Goal: Communication & Community: Answer question/provide support

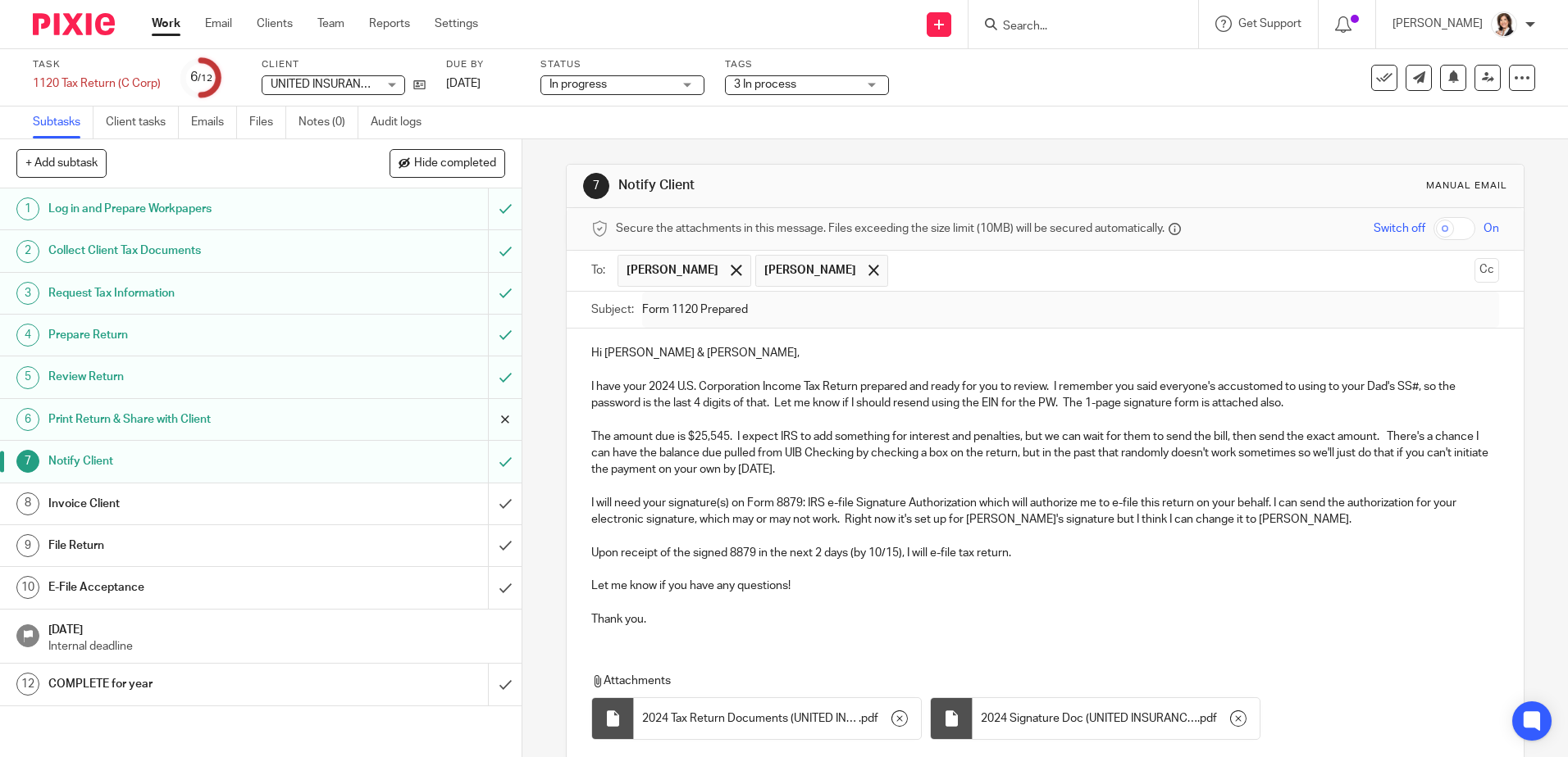
scroll to position [122, 0]
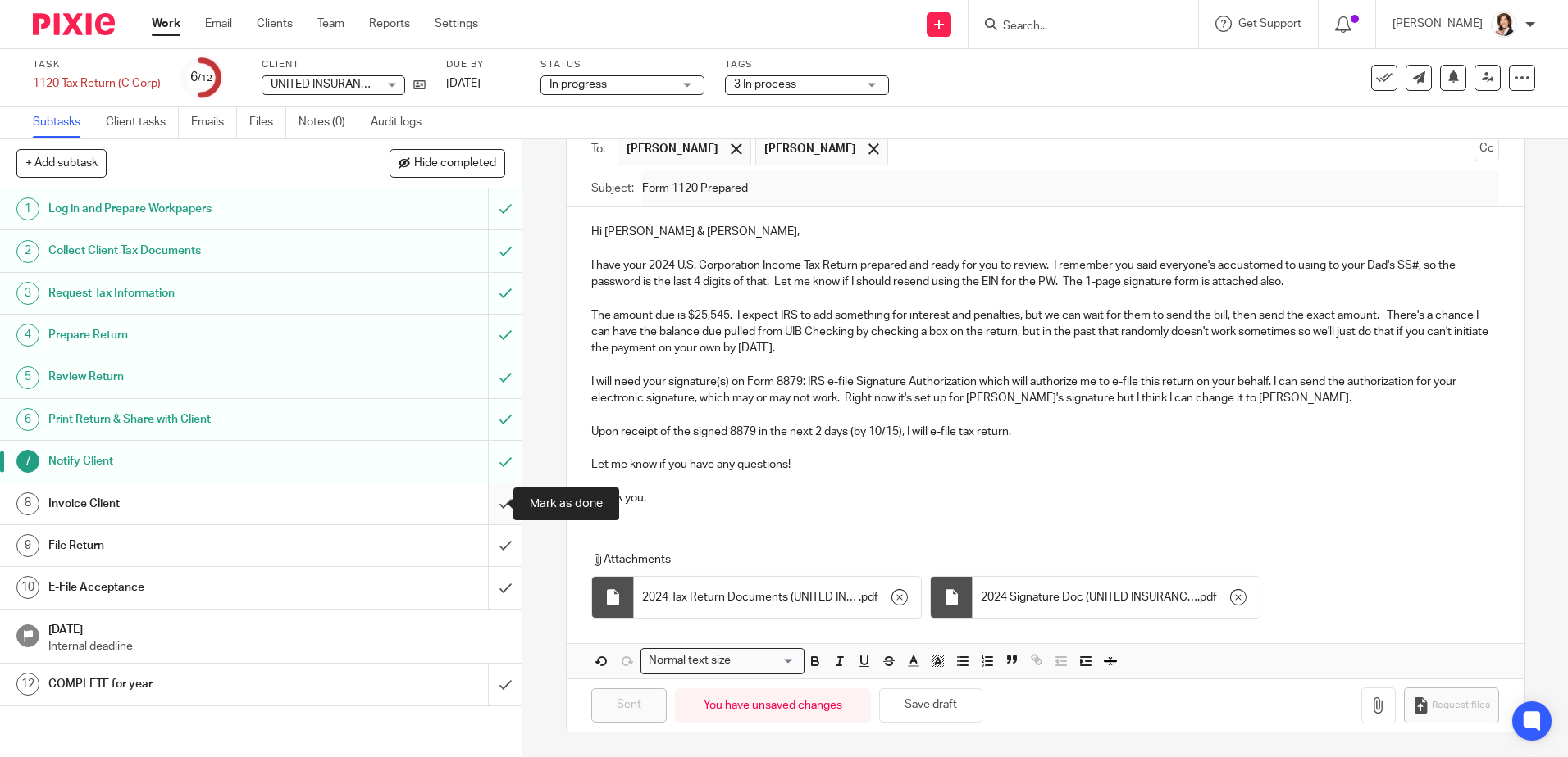
click at [504, 501] on input "submit" at bounding box center [261, 503] width 522 height 41
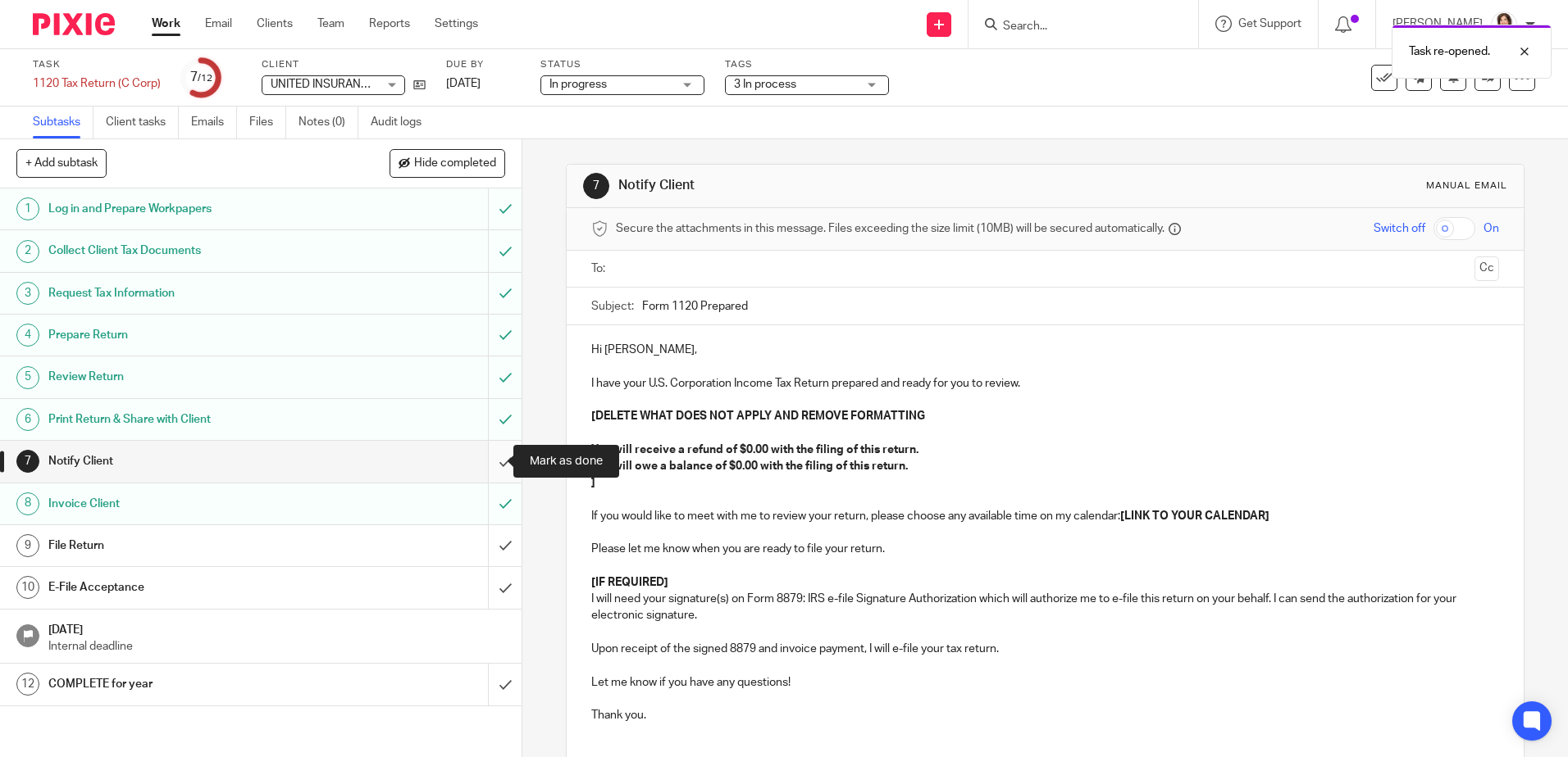
click at [486, 466] on input "submit" at bounding box center [261, 461] width 522 height 41
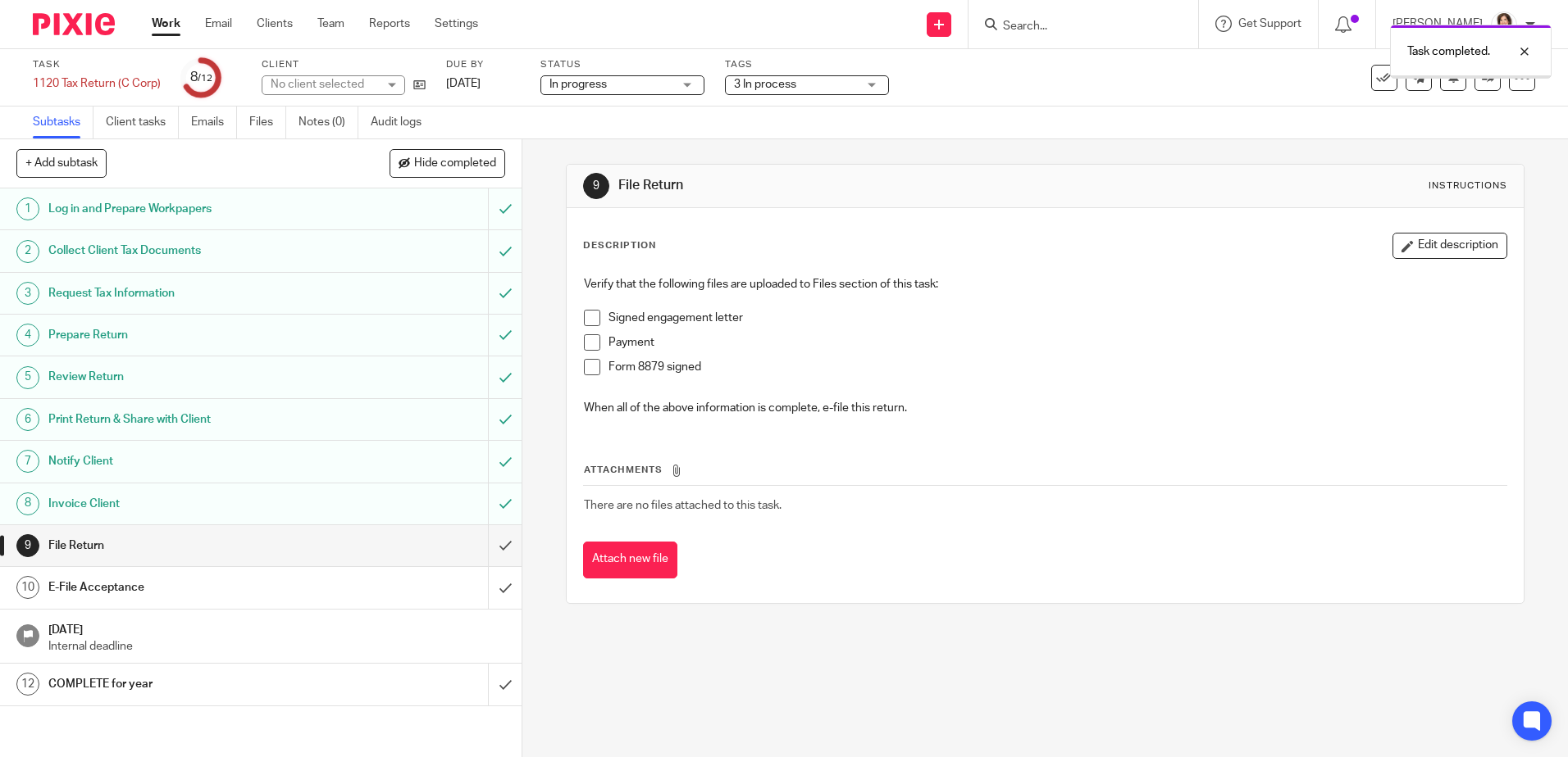
click at [1027, 25] on div "Task completed." at bounding box center [1169, 47] width 768 height 63
click at [1067, 24] on div "Task completed." at bounding box center [1169, 47] width 768 height 63
click at [1043, 37] on div "Task completed." at bounding box center [1169, 47] width 768 height 63
click at [1025, 30] on div "Task completed." at bounding box center [1169, 47] width 768 height 63
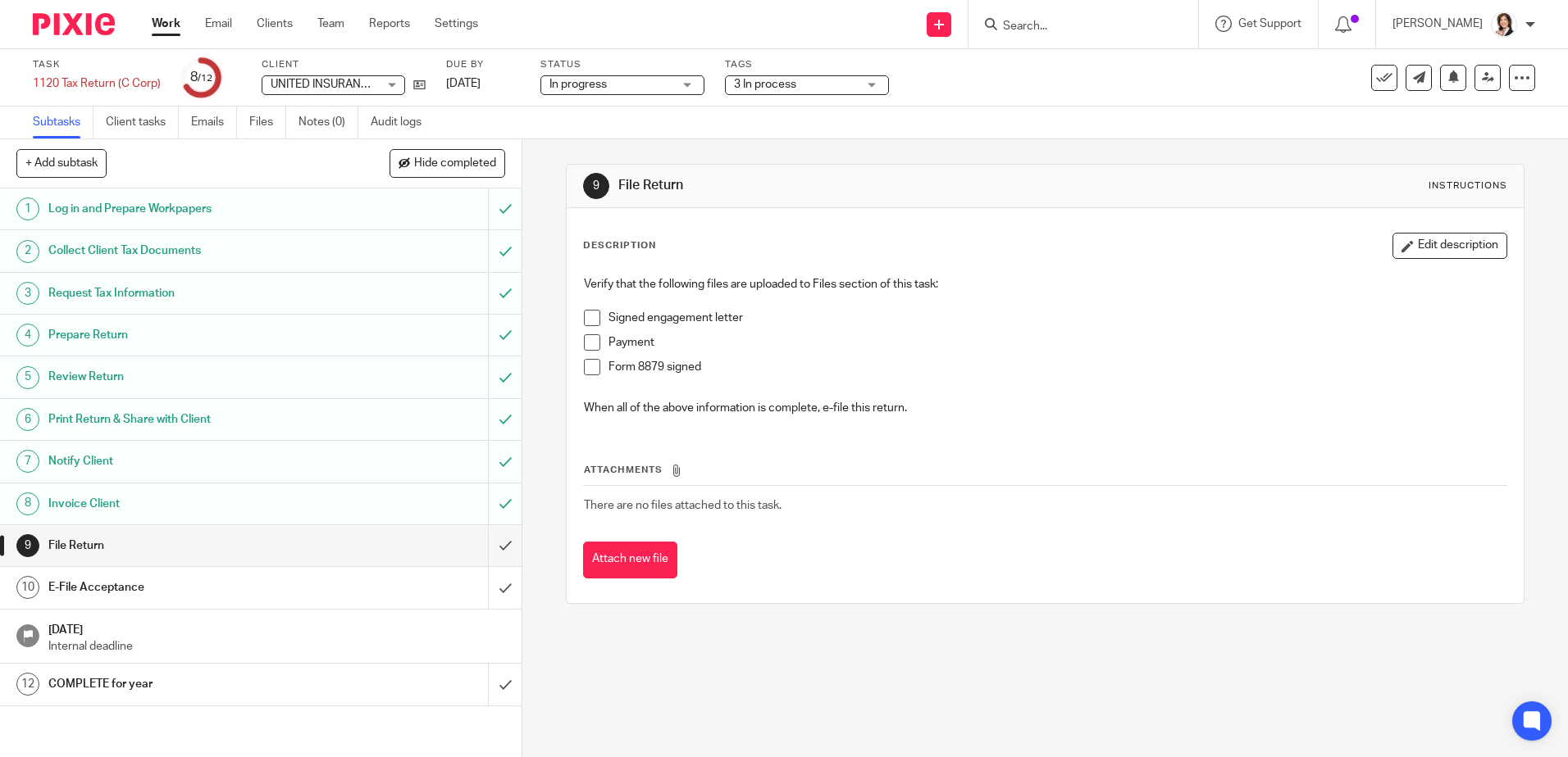
click at [1016, 19] on input "Search" at bounding box center [1075, 26] width 148 height 14
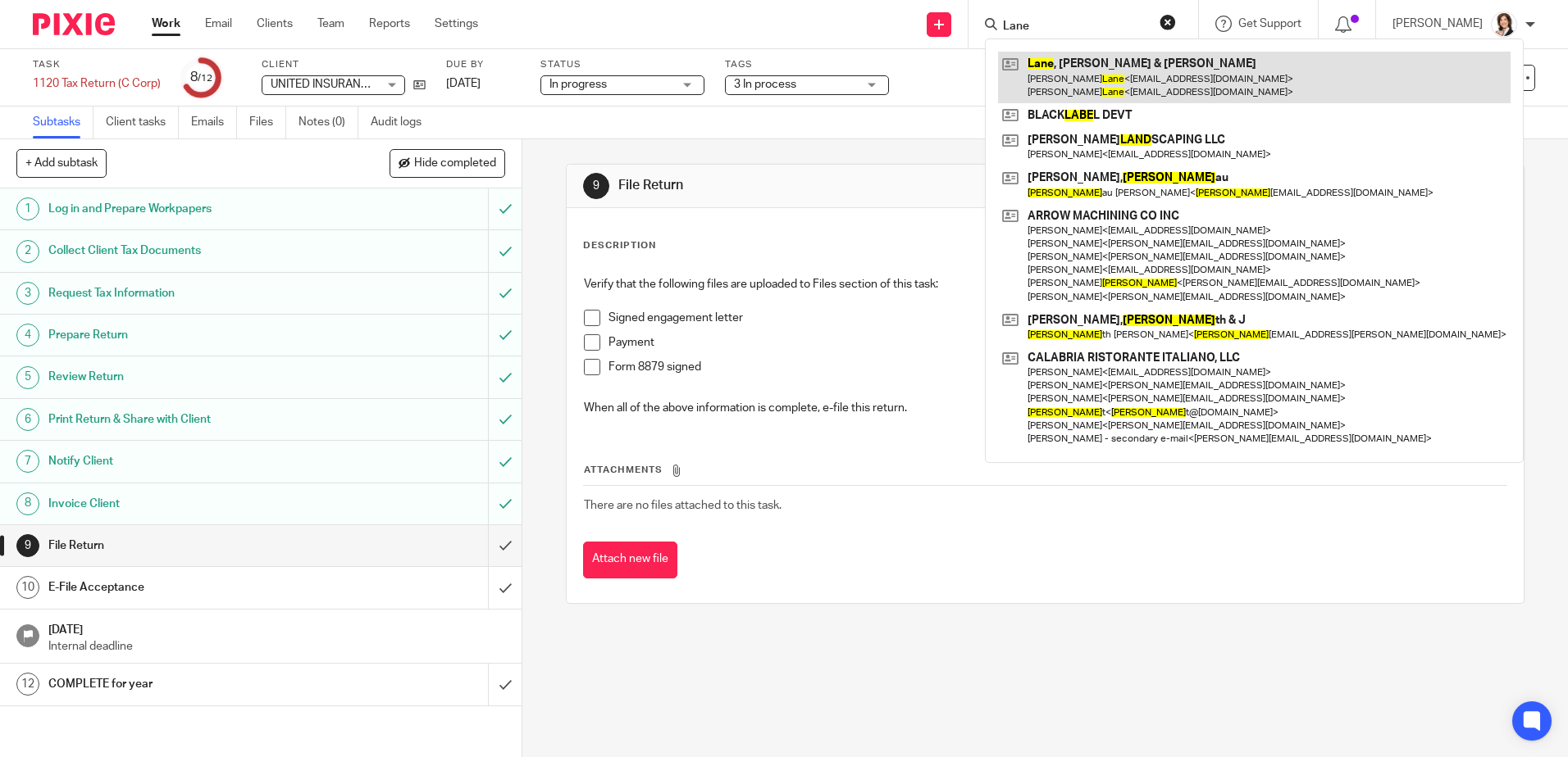
type input "Lane"
click at [1098, 78] on link at bounding box center [1253, 77] width 512 height 51
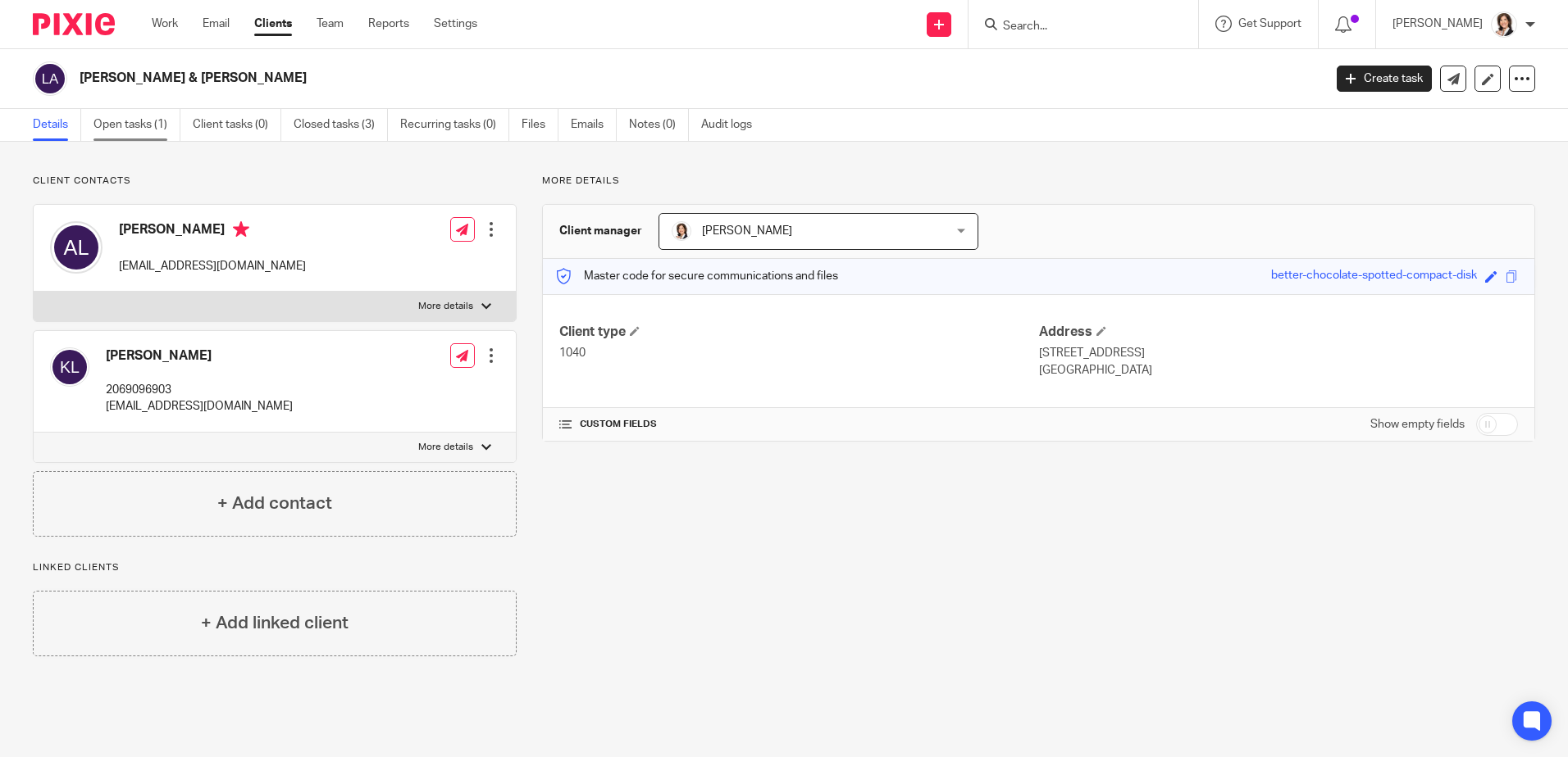
click at [133, 128] on link "Open tasks (1)" at bounding box center [137, 124] width 87 height 32
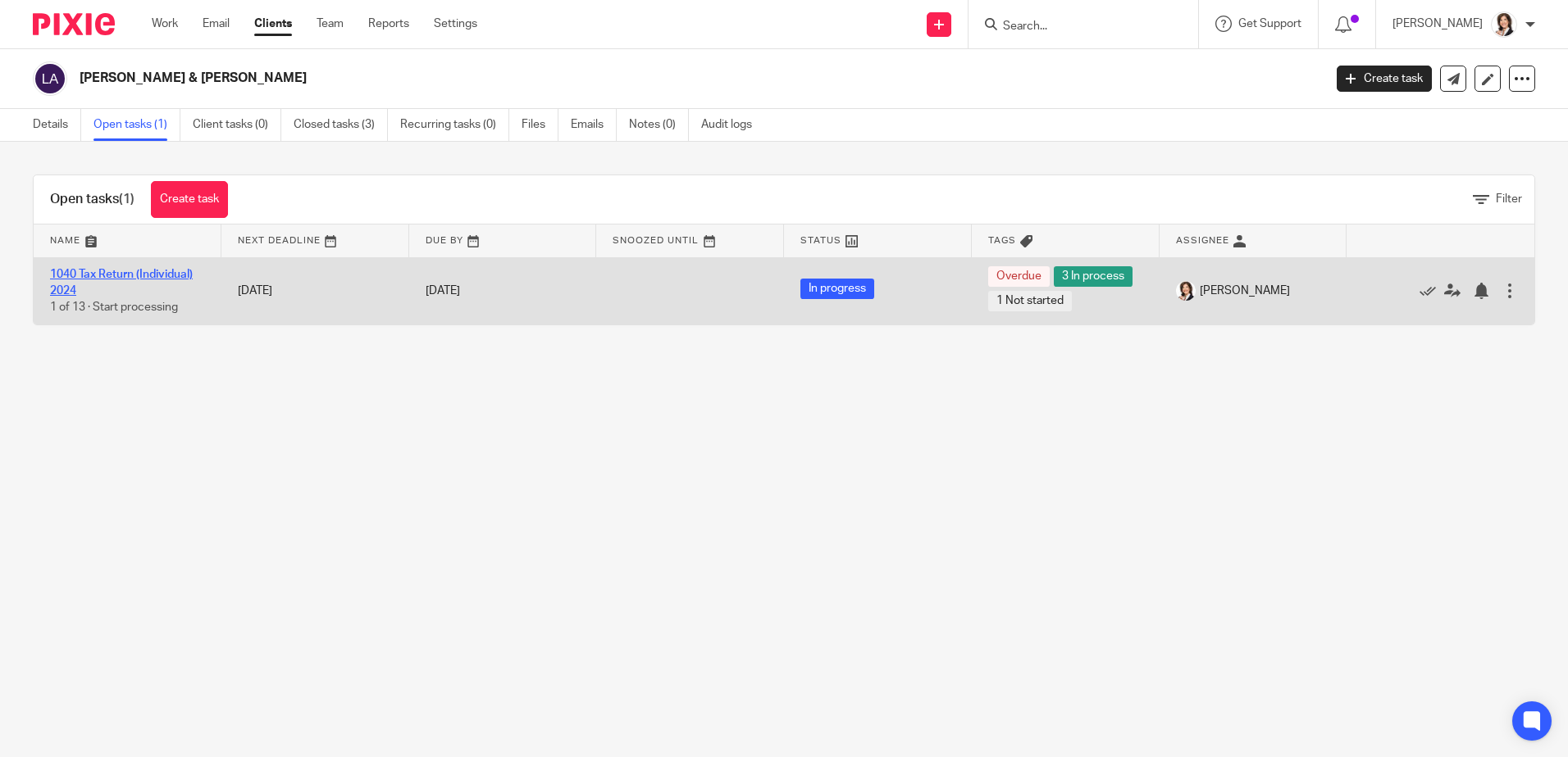
click at [154, 278] on link "1040 Tax Return (Individual) 2024" at bounding box center [122, 283] width 143 height 28
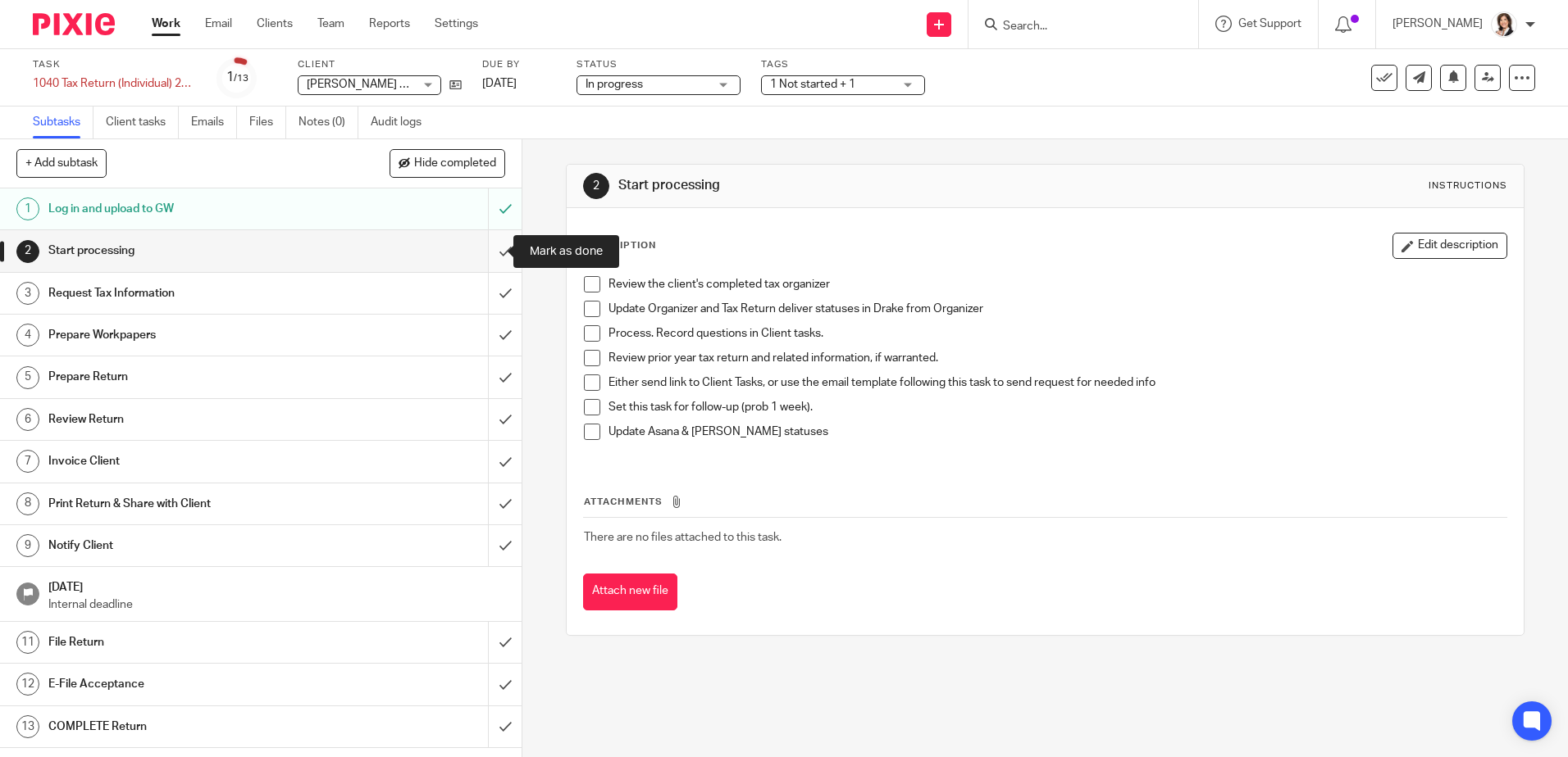
click at [490, 252] on input "submit" at bounding box center [261, 251] width 522 height 41
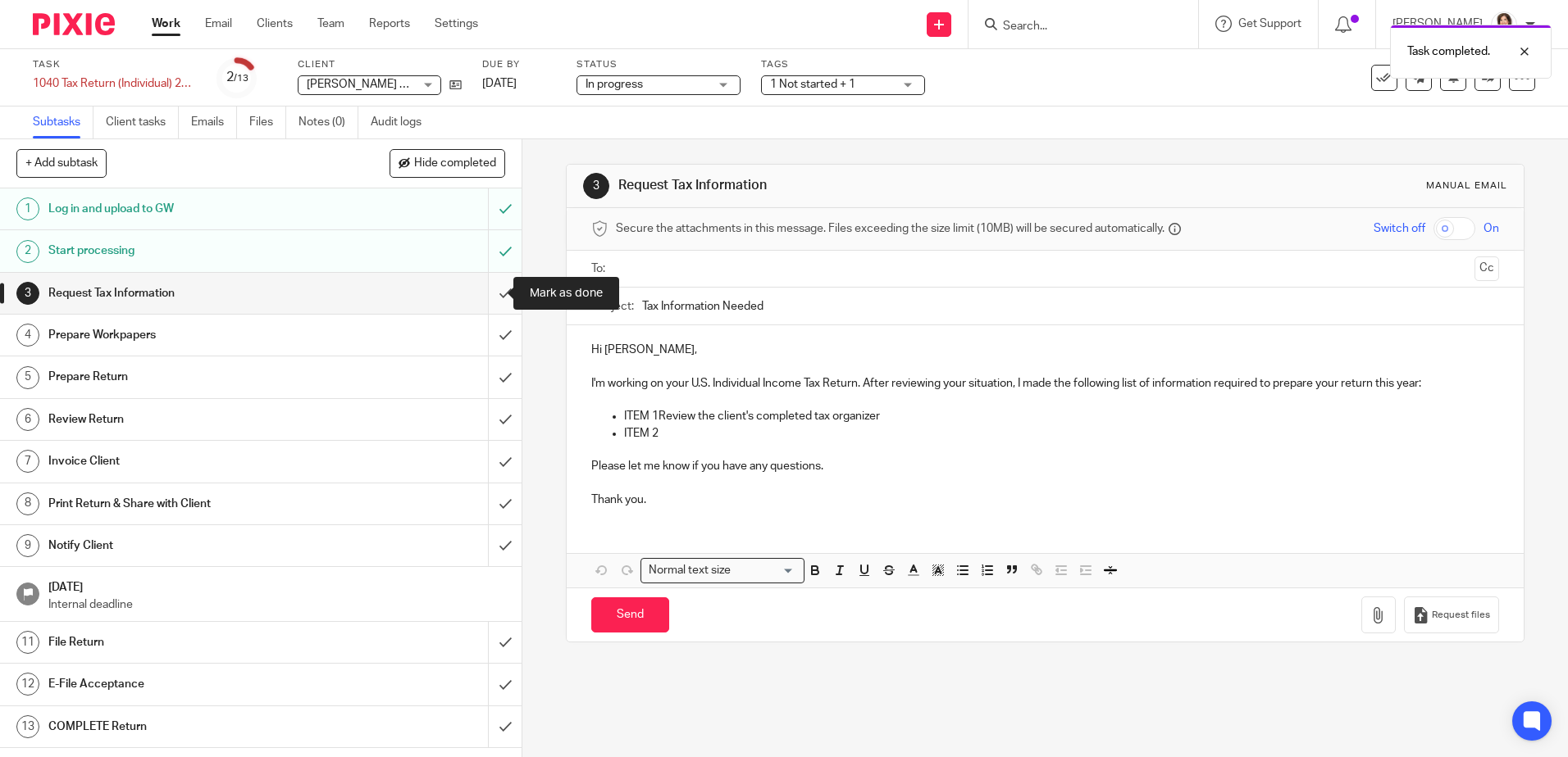
click at [486, 293] on input "submit" at bounding box center [261, 293] width 522 height 41
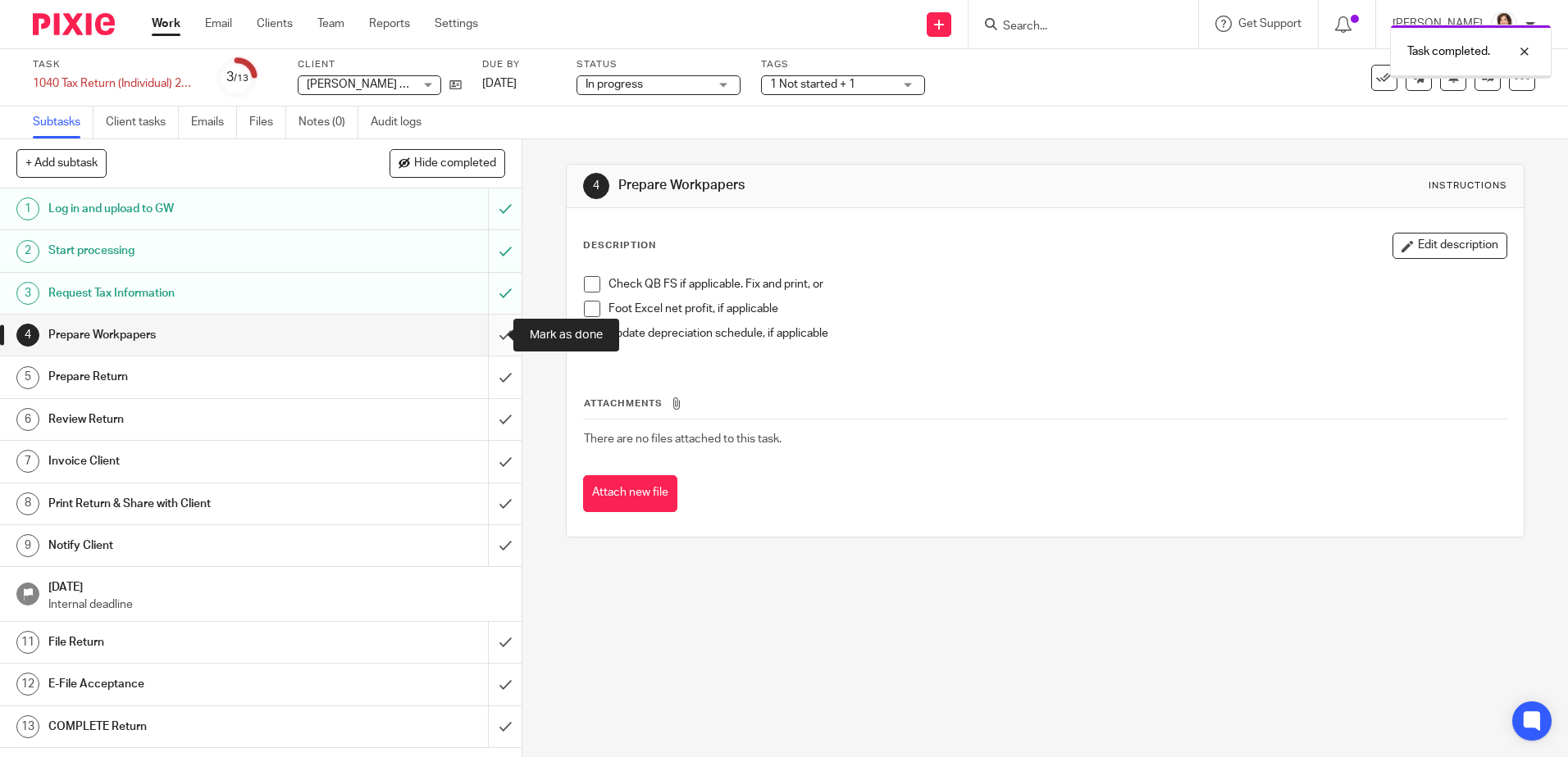
click at [488, 330] on input "submit" at bounding box center [261, 335] width 522 height 41
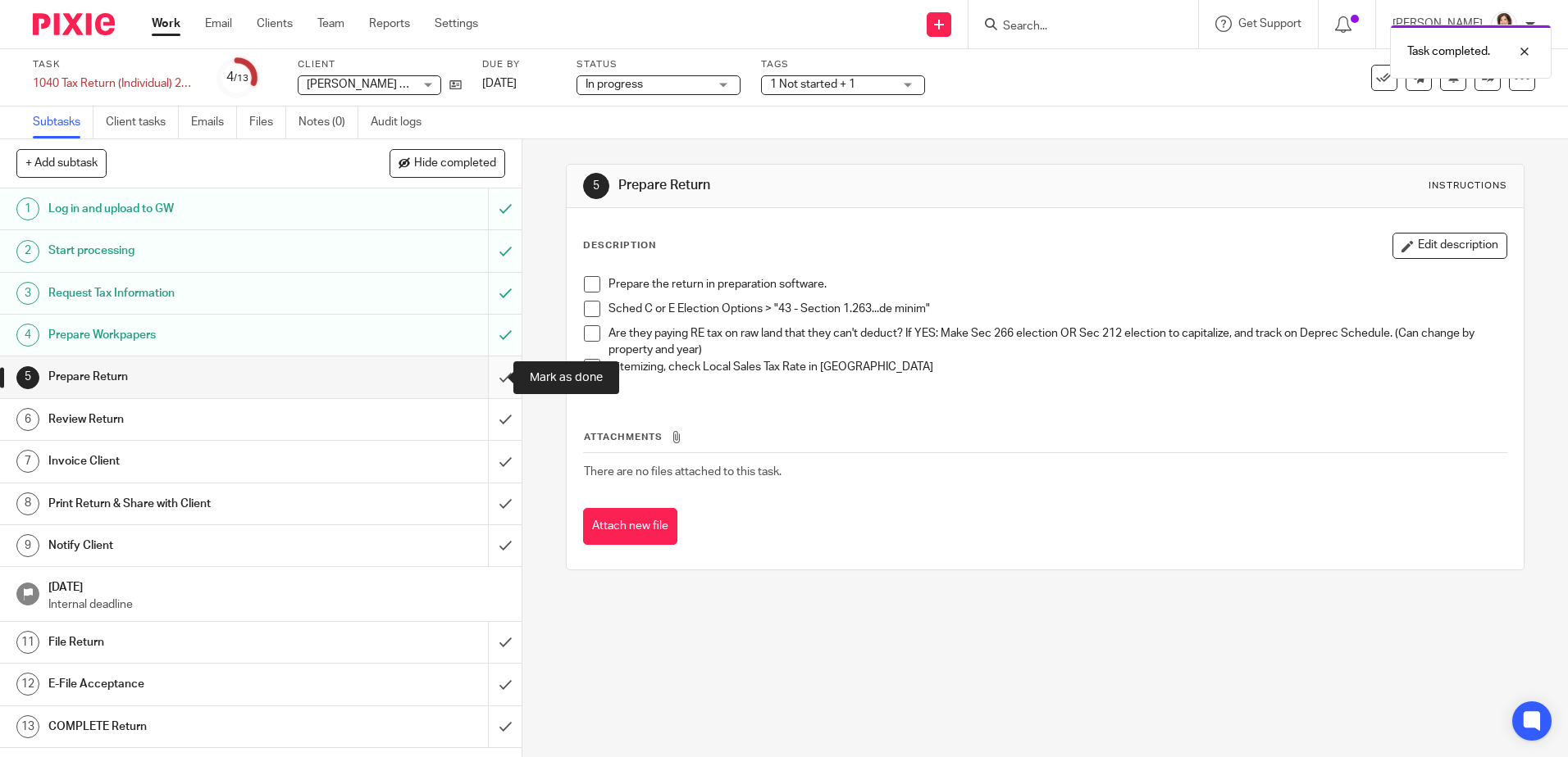
click at [487, 372] on input "submit" at bounding box center [261, 377] width 522 height 41
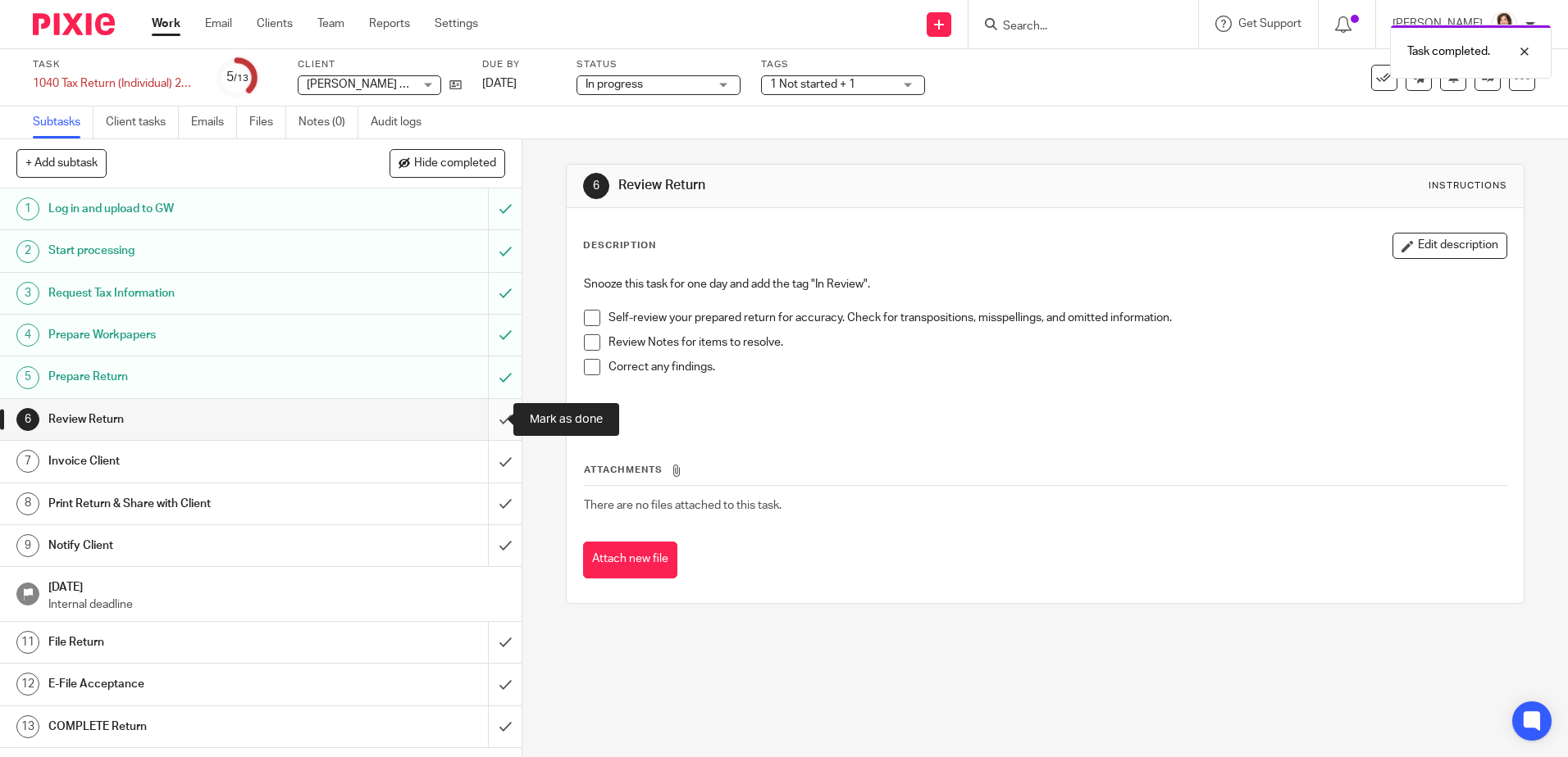
click at [482, 412] on input "submit" at bounding box center [261, 419] width 522 height 41
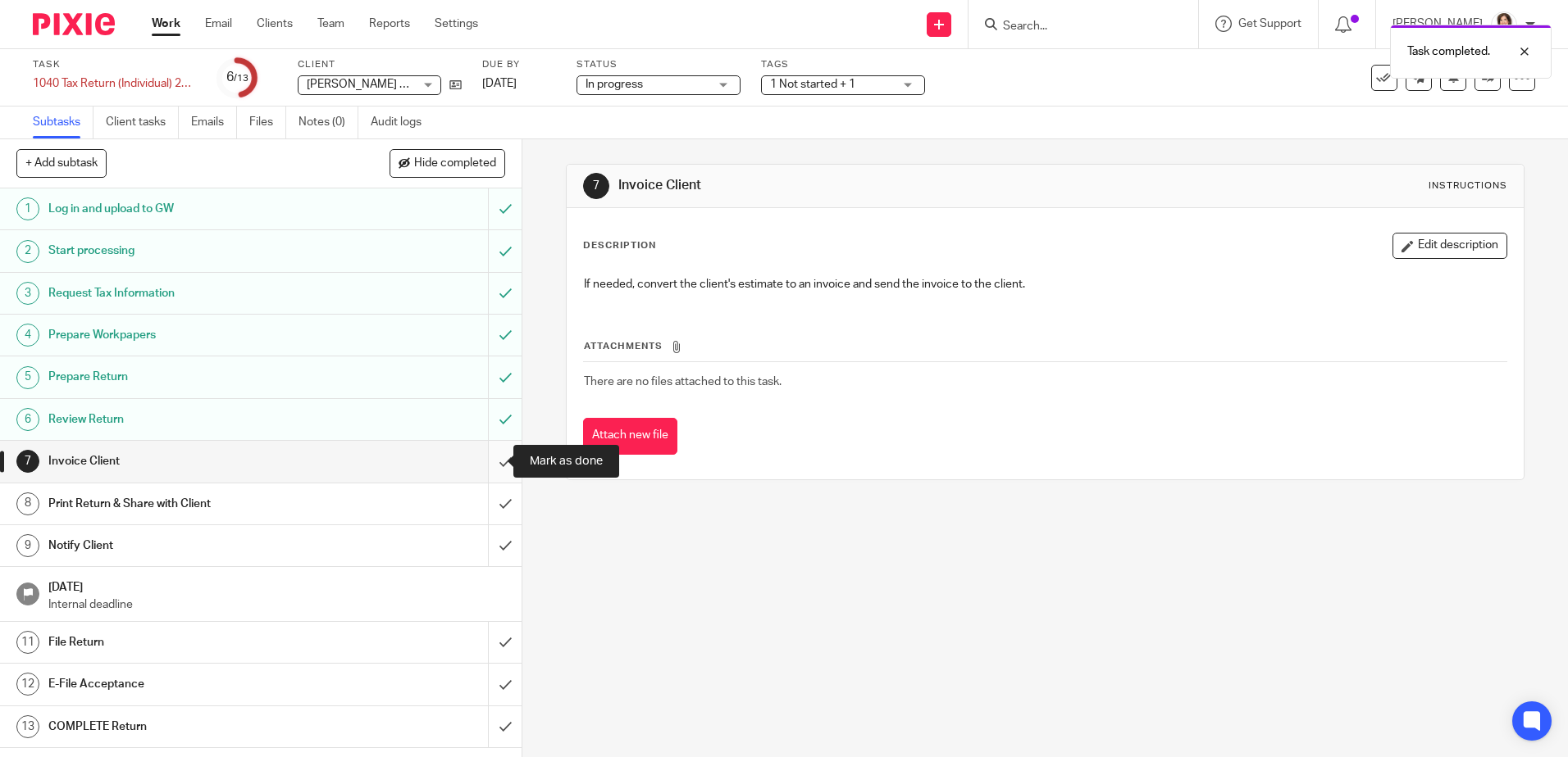
click at [486, 457] on input "submit" at bounding box center [261, 461] width 522 height 41
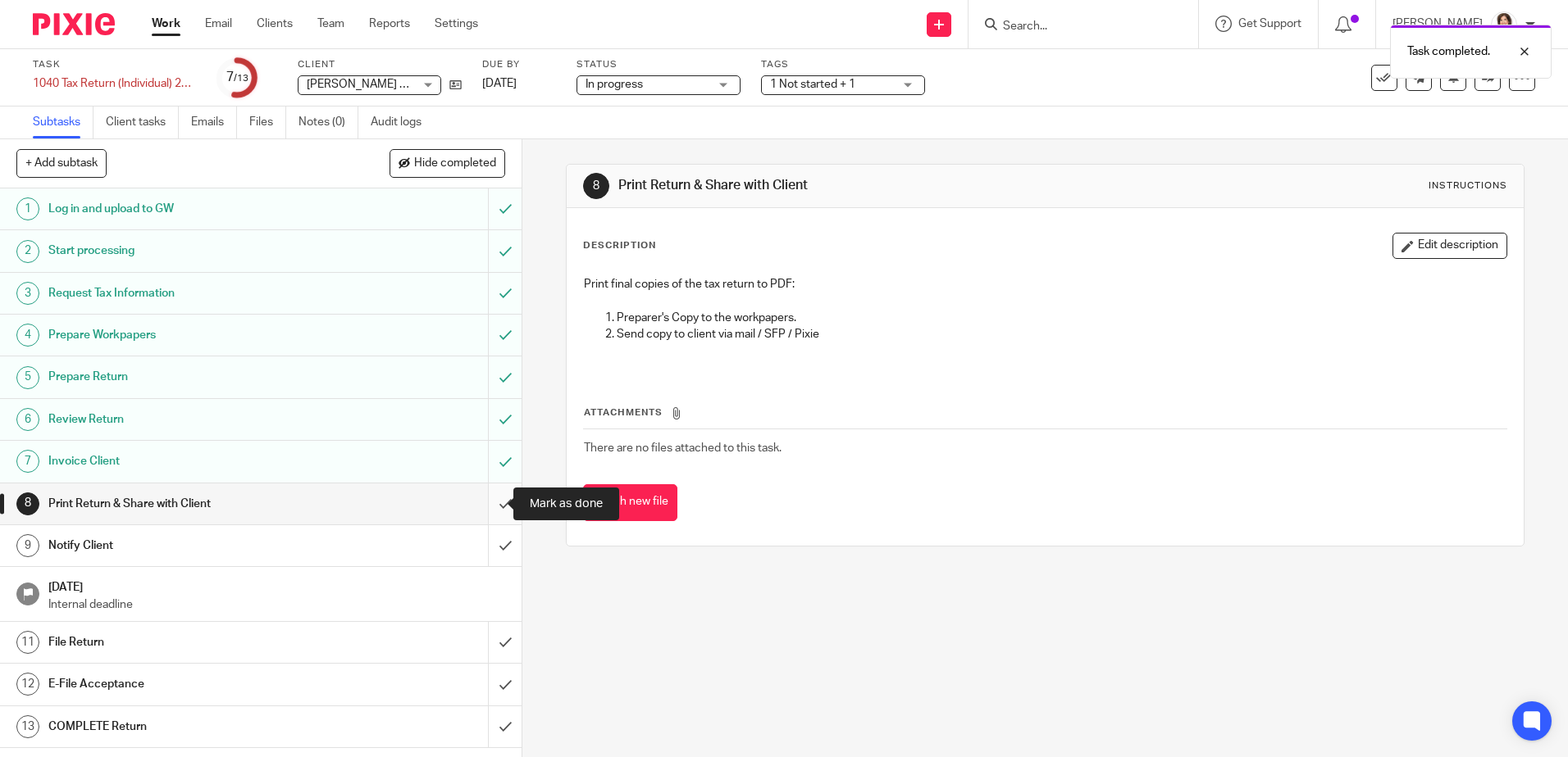
click at [491, 505] on input "submit" at bounding box center [261, 503] width 522 height 41
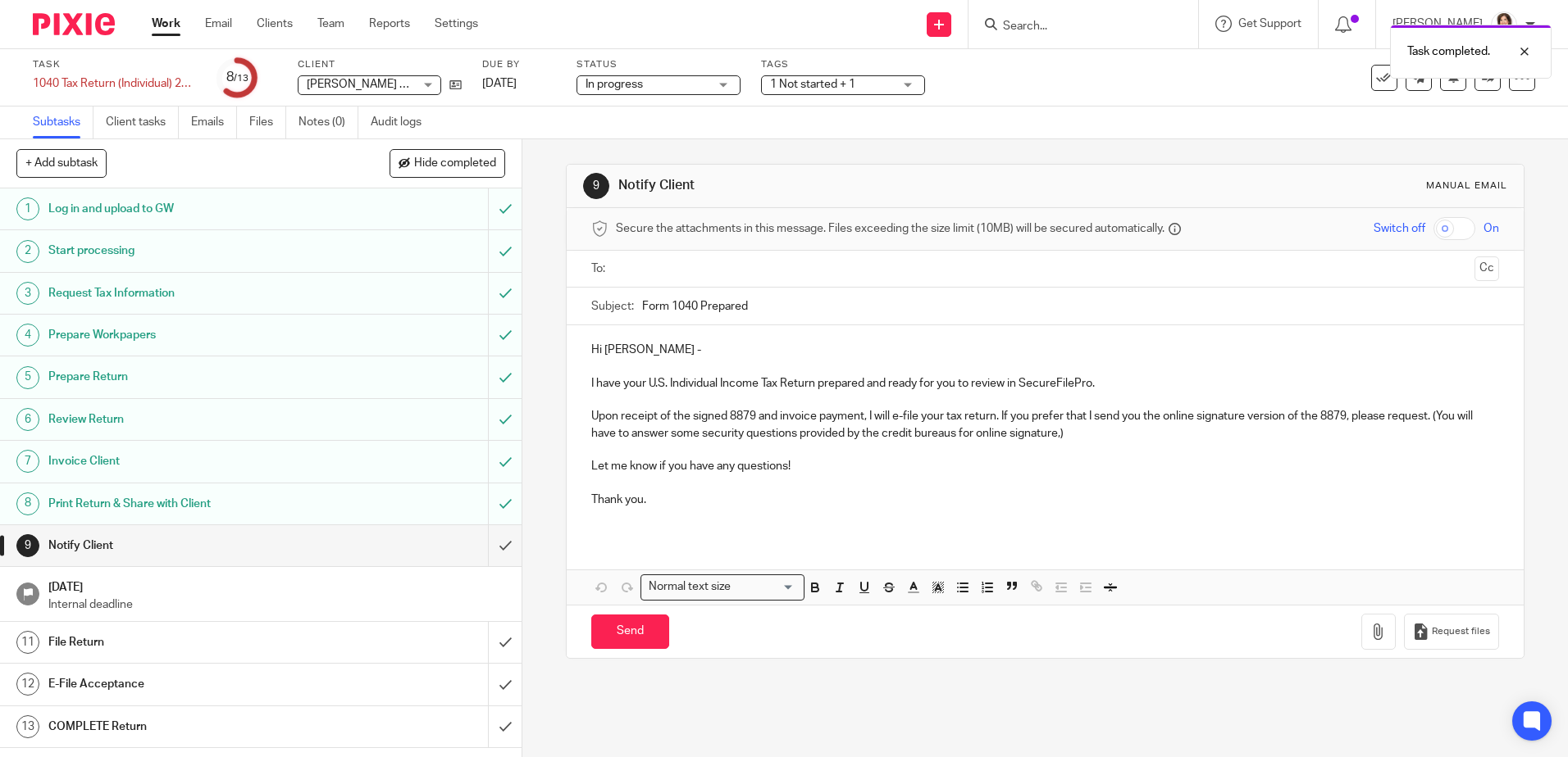
click at [645, 280] on ul at bounding box center [1045, 269] width 856 height 27
click at [633, 267] on input "text" at bounding box center [1044, 269] width 845 height 19
click at [759, 276] on input "text" at bounding box center [1114, 270] width 708 height 32
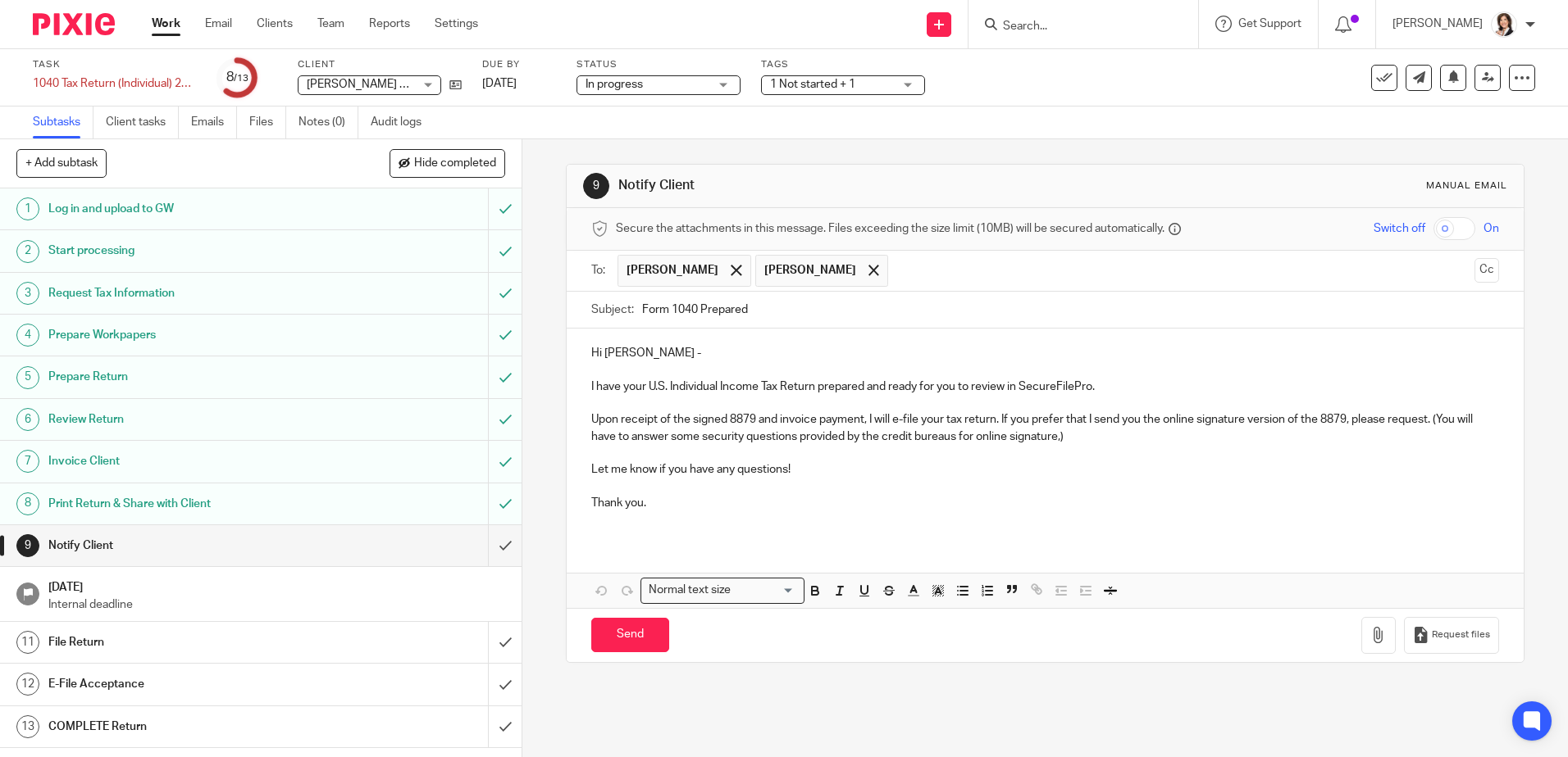
click at [641, 356] on p "Hi Angela -" at bounding box center [1045, 353] width 907 height 16
click at [1113, 386] on p "I have your U.S. Individual Income Tax Return prepared and ready for you to rev…" at bounding box center [1045, 387] width 907 height 16
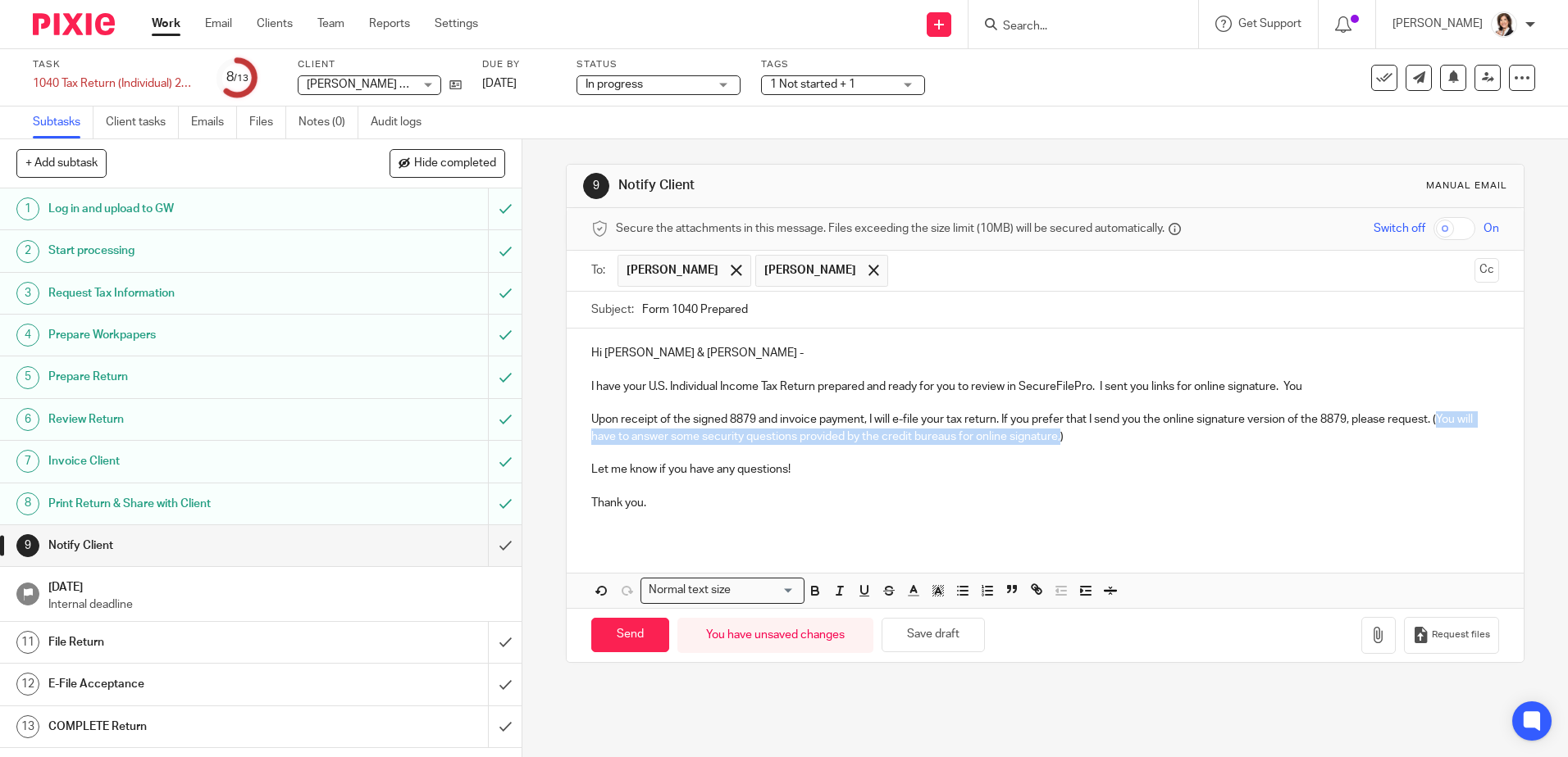
drag, startPoint x: 1441, startPoint y: 423, endPoint x: 1058, endPoint y: 444, distance: 383.6
click at [1058, 444] on p "Upon receipt of the signed 8879 and invoice payment, I will e-file your tax ret…" at bounding box center [1045, 428] width 907 height 34
copy p "You will have to answer some security questions provided by the credit bureaus …"
click at [1319, 385] on p "I have your U.S. Individual Income Tax Return prepared and ready for you to rev…" at bounding box center [1045, 387] width 907 height 16
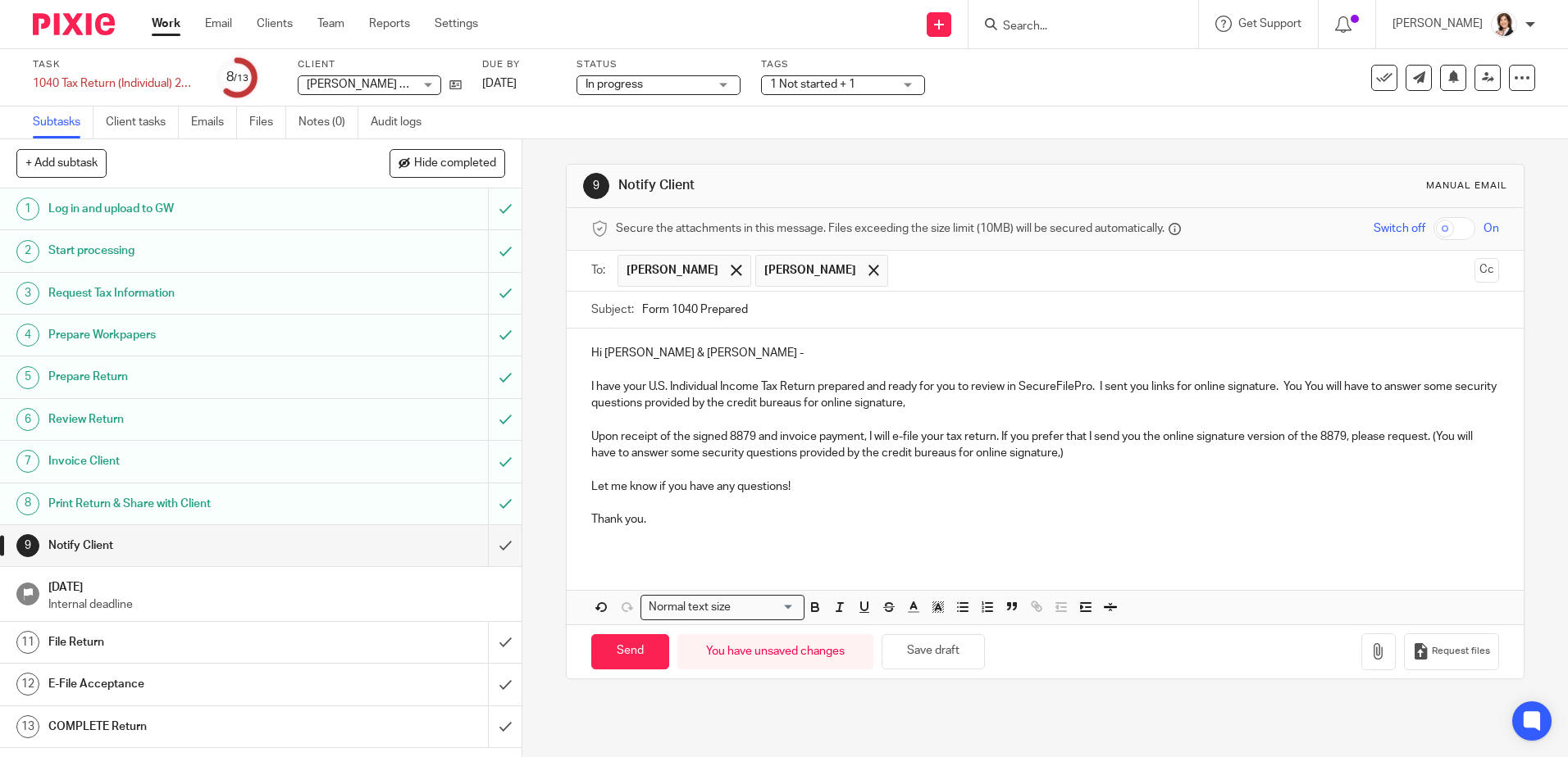
click at [1342, 387] on p "I have your U.S. Individual Income Tax Return prepared and ready for you to rev…" at bounding box center [1045, 395] width 907 height 34
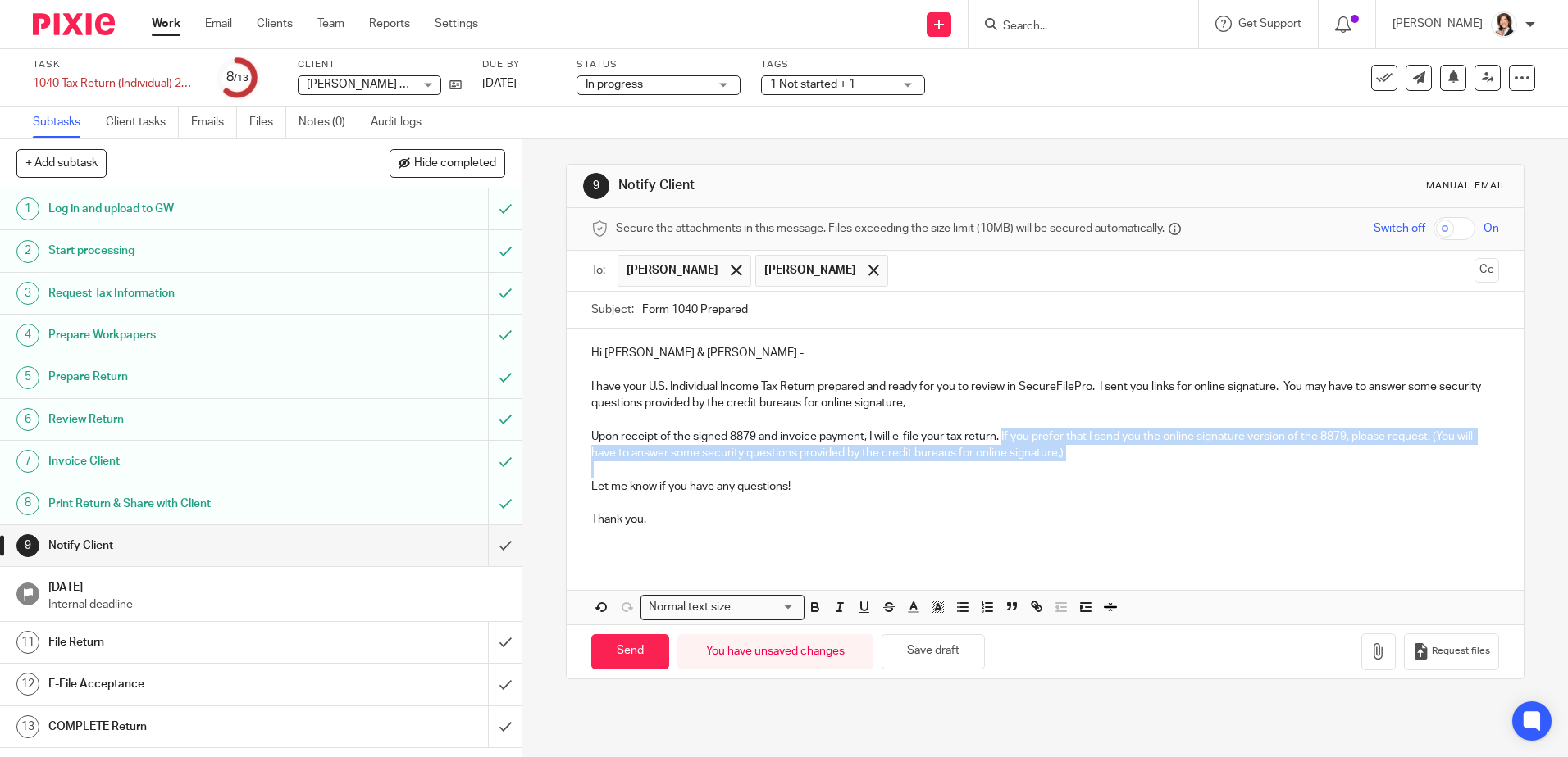
drag, startPoint x: 1000, startPoint y: 440, endPoint x: 1104, endPoint y: 468, distance: 107.7
click at [1104, 468] on div "Hi Angela & Keith - I have your U.S. Individual Income Tax Return prepared and …" at bounding box center [1044, 443] width 956 height 228
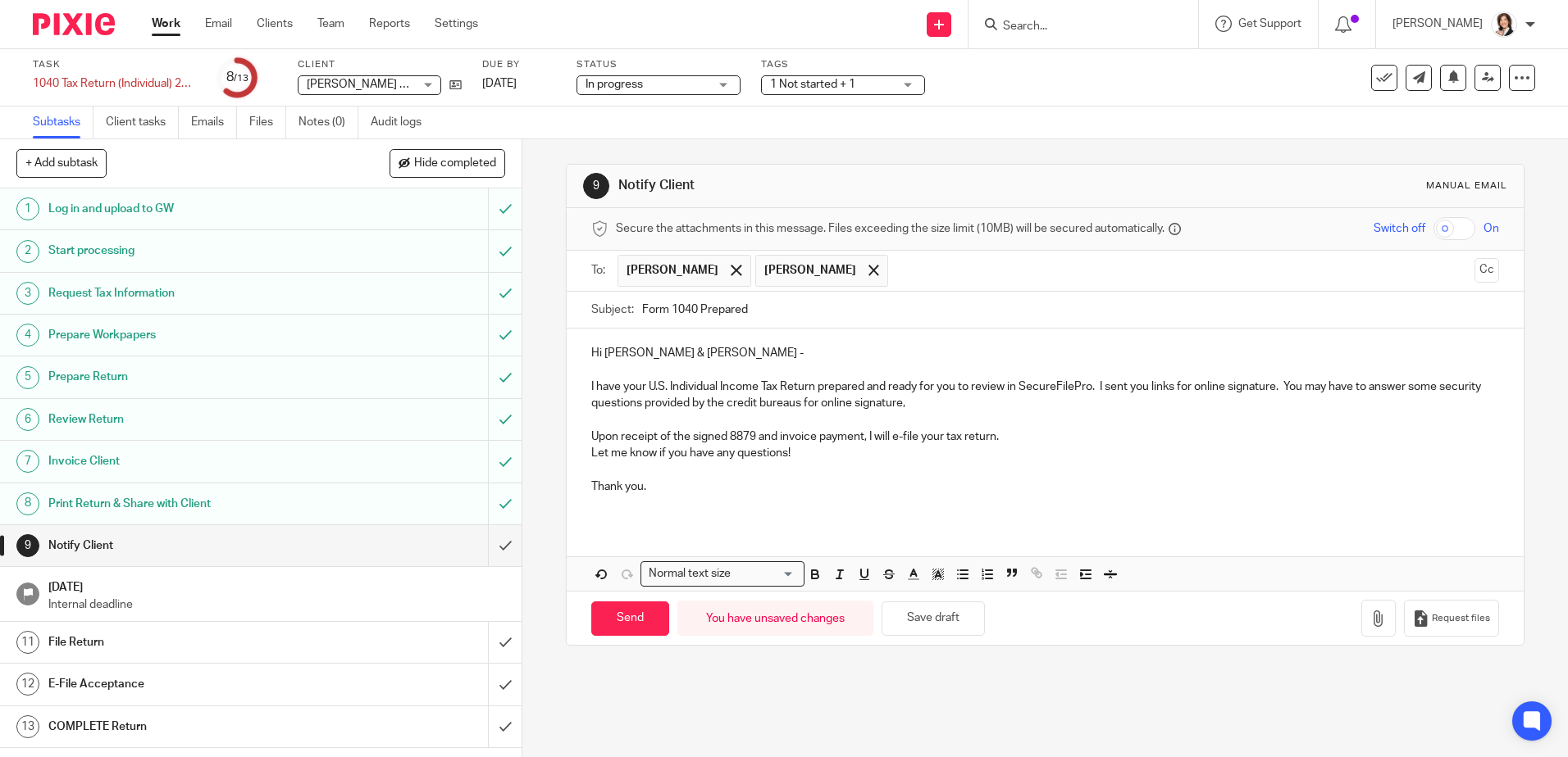
click at [960, 407] on p "I have your U.S. Individual Income Tax Return prepared and ready for you to rev…" at bounding box center [1045, 395] width 907 height 34
click at [807, 462] on p "Let me know if you have any questions!" at bounding box center [1045, 453] width 907 height 16
click at [1006, 446] on p "Upon receipt of the signed 8879 and invoice payment, I will e-file your tax ret…" at bounding box center [1045, 437] width 907 height 16
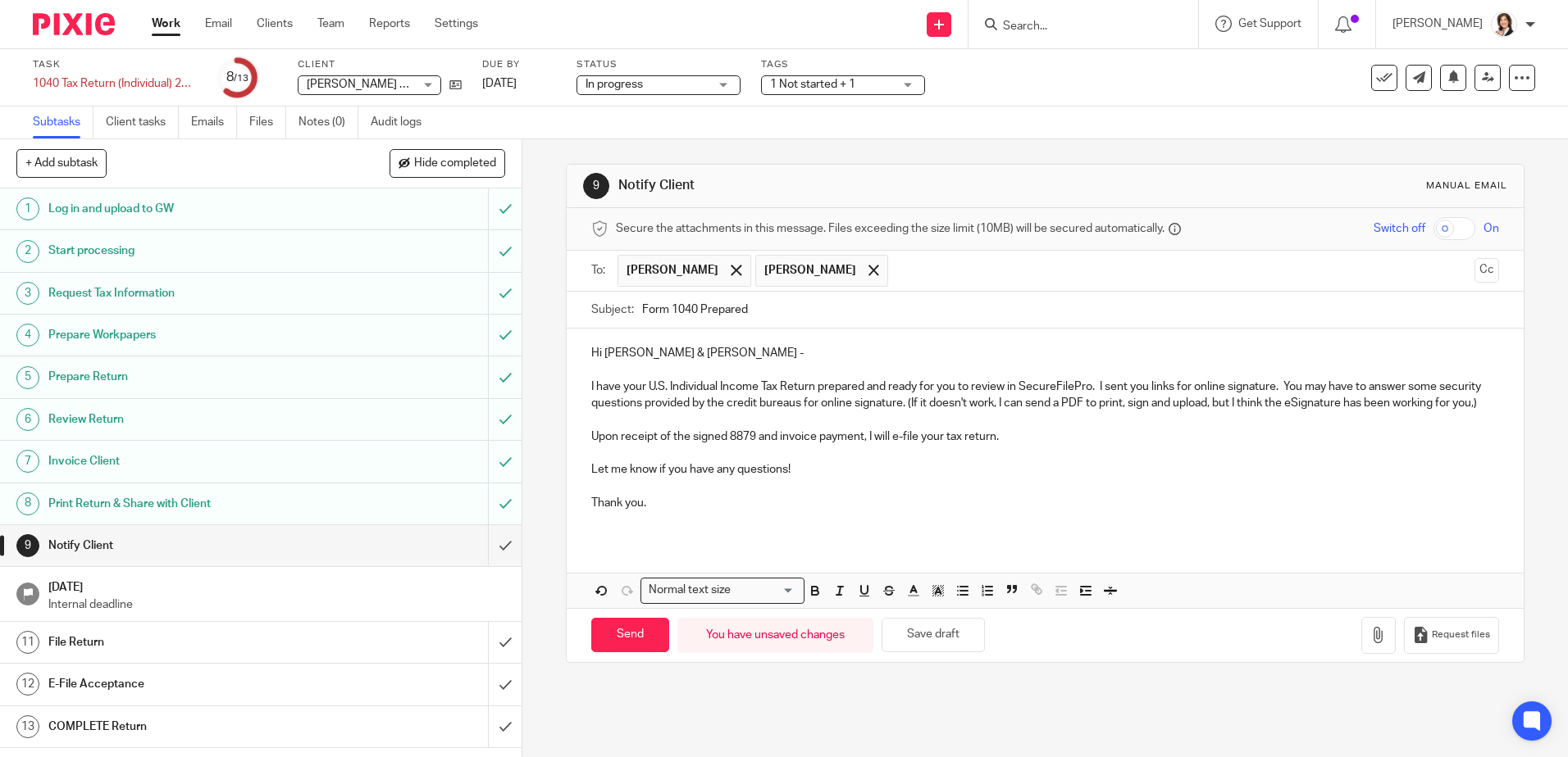
click at [1025, 446] on p "Upon receipt of the signed 8879 and invoice payment, I will e-file your tax ret…" at bounding box center [1045, 437] width 907 height 16
drag, startPoint x: 842, startPoint y: 407, endPoint x: 943, endPoint y: 407, distance: 101.0
click at [943, 407] on p "I have your U.S. Individual Income Tax Return prepared and ready for you to rev…" at bounding box center [1045, 395] width 907 height 34
click at [634, 631] on input "Send" at bounding box center [630, 635] width 78 height 36
type input "Sent"
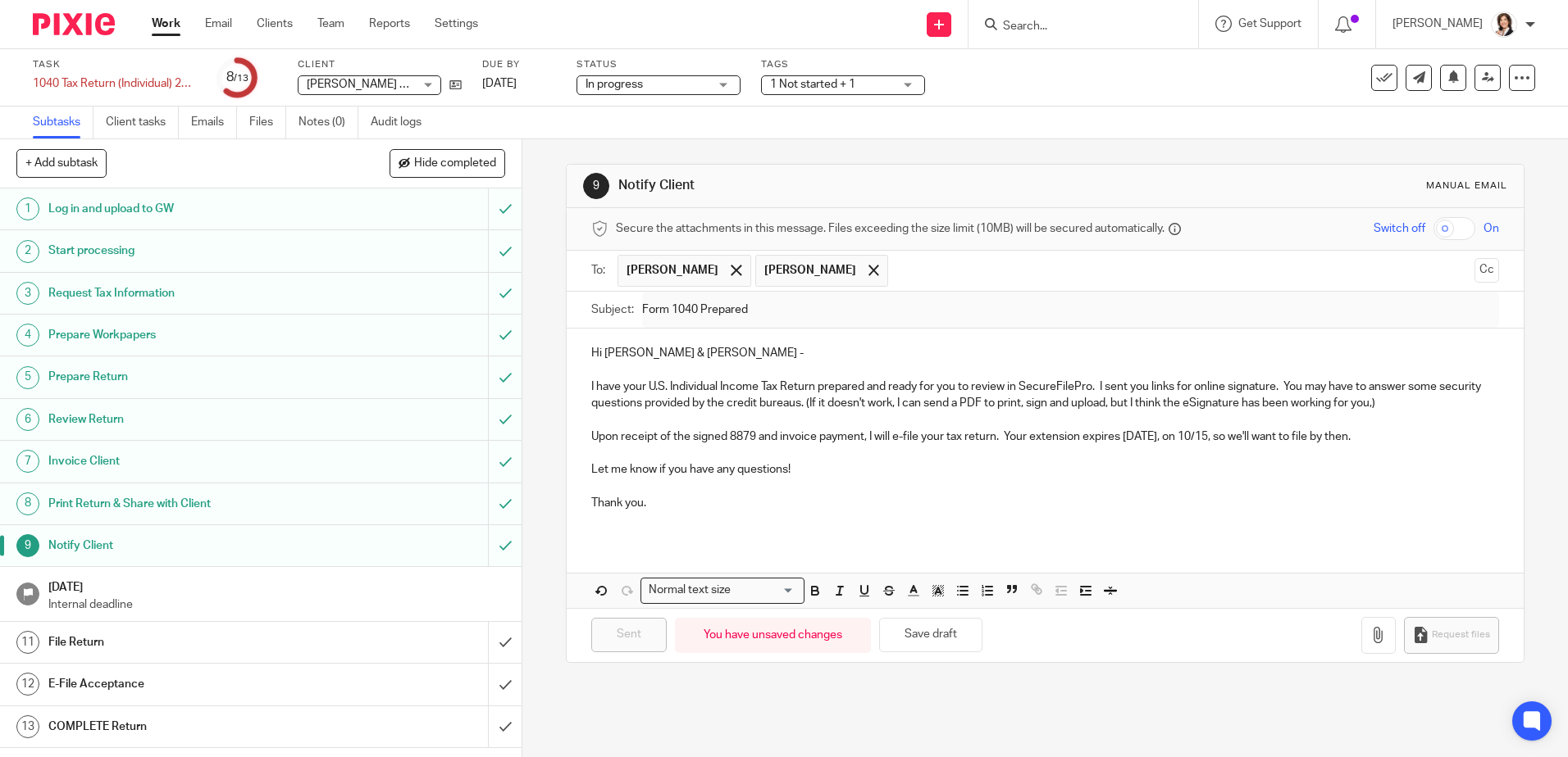
click at [910, 83] on div "1 Not started + 1" at bounding box center [843, 85] width 164 height 19
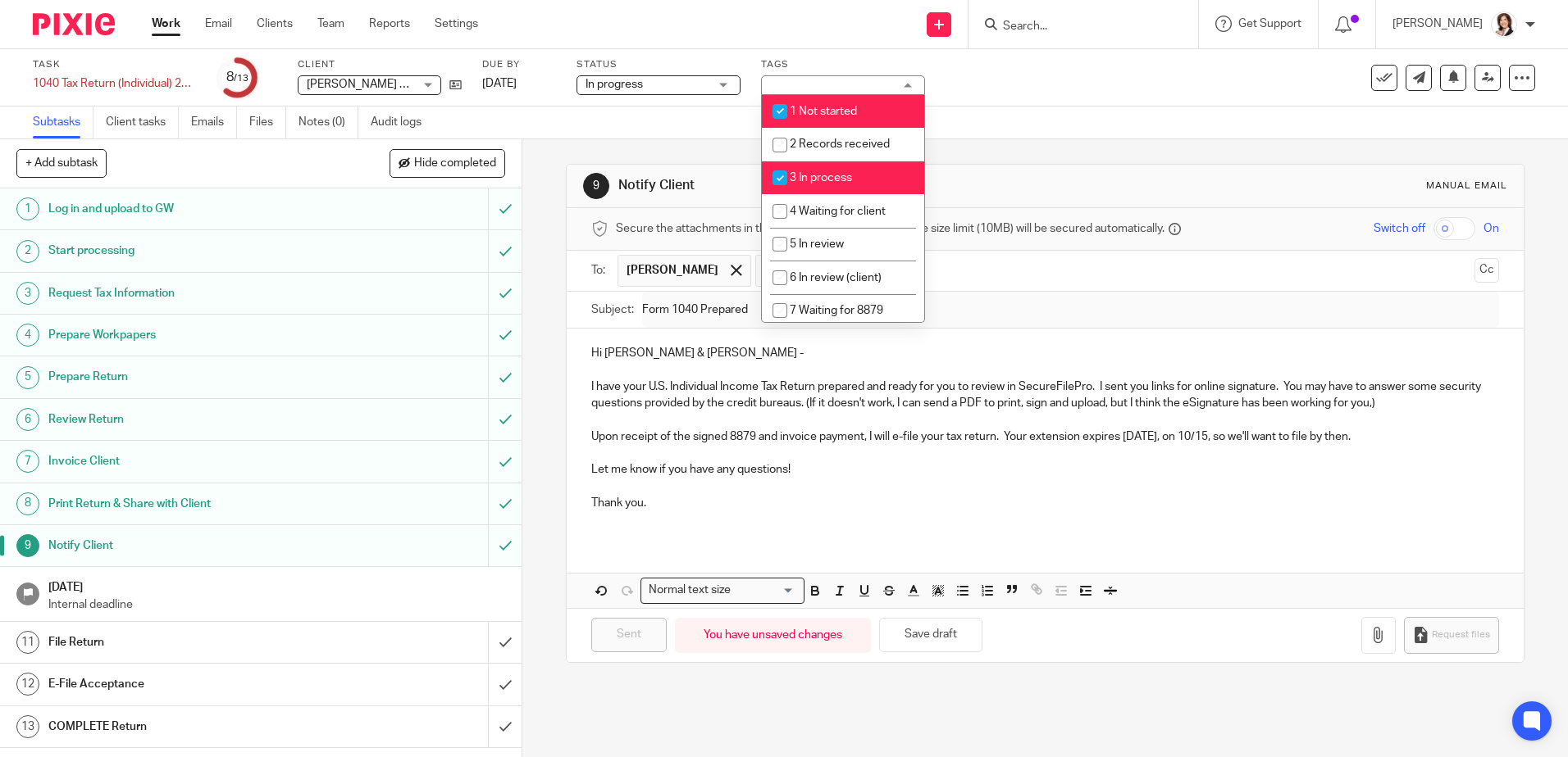
click at [777, 107] on input "checkbox" at bounding box center [780, 111] width 31 height 31
checkbox input "false"
click at [781, 173] on input "checkbox" at bounding box center [780, 177] width 31 height 31
checkbox input "false"
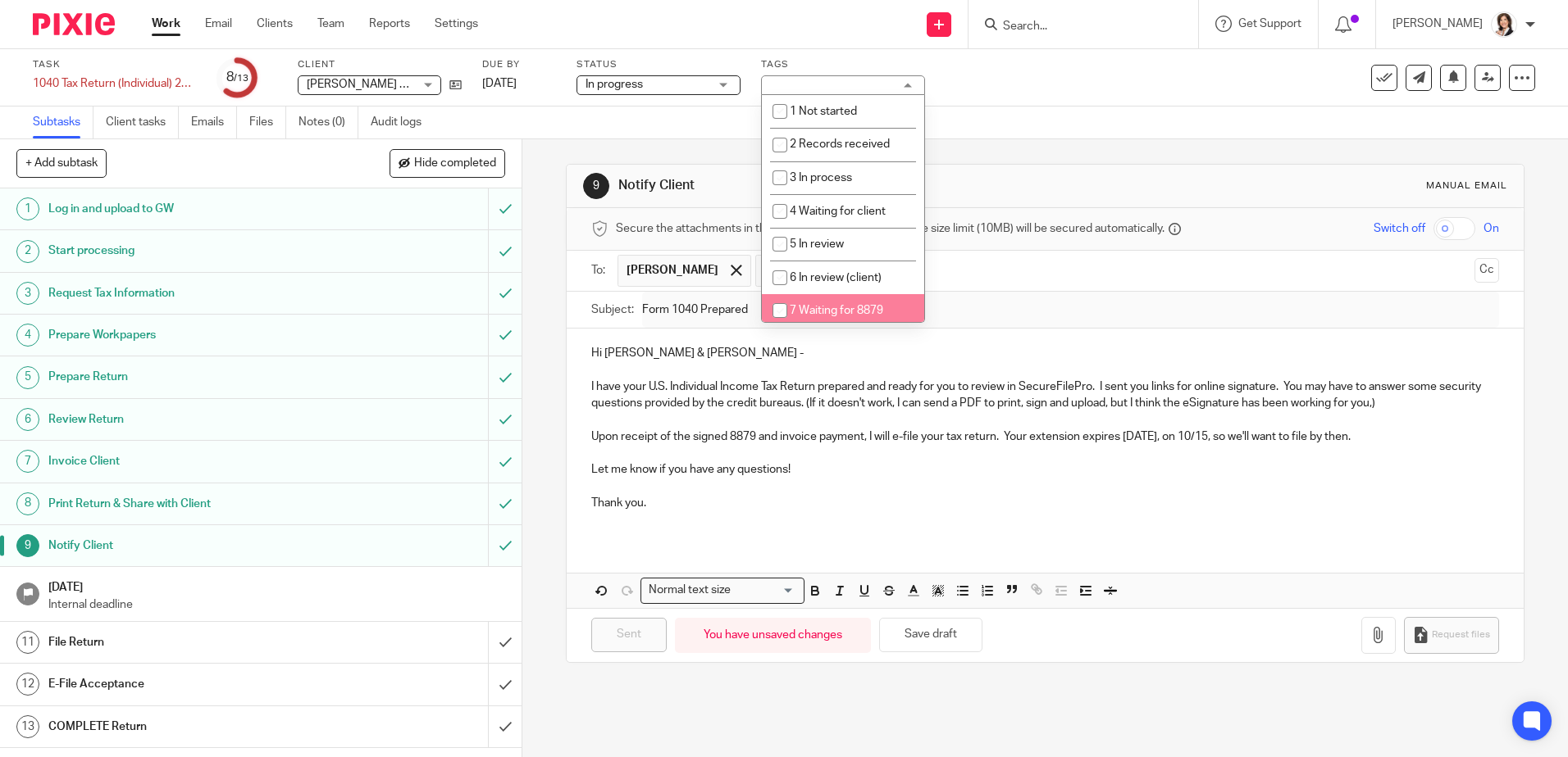
click at [781, 308] on input "checkbox" at bounding box center [780, 311] width 31 height 31
checkbox input "true"
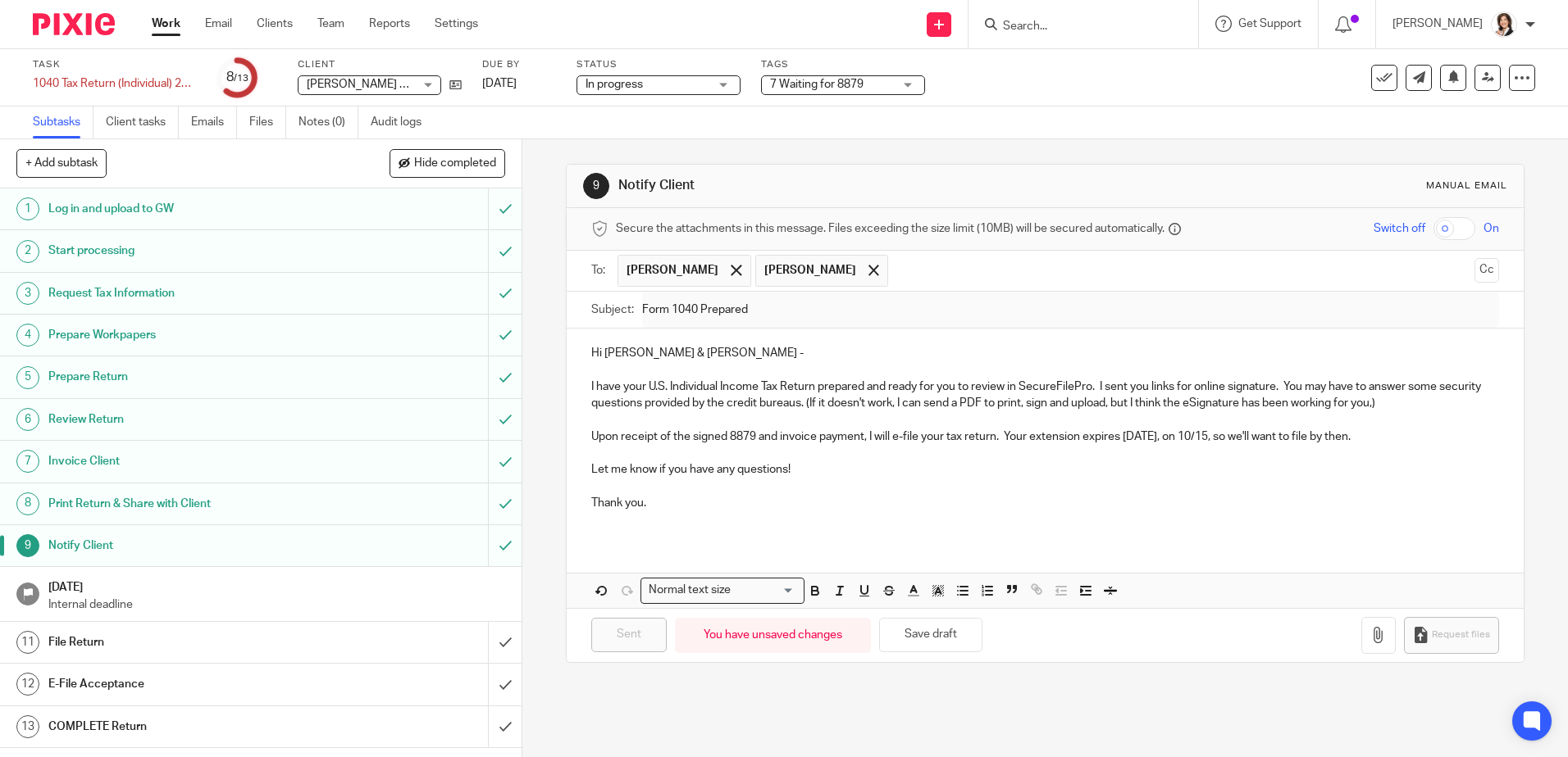
click at [1110, 152] on div "9 Notify Client Manual email Secure the attachments in this message. Files exce…" at bounding box center [1044, 413] width 958 height 549
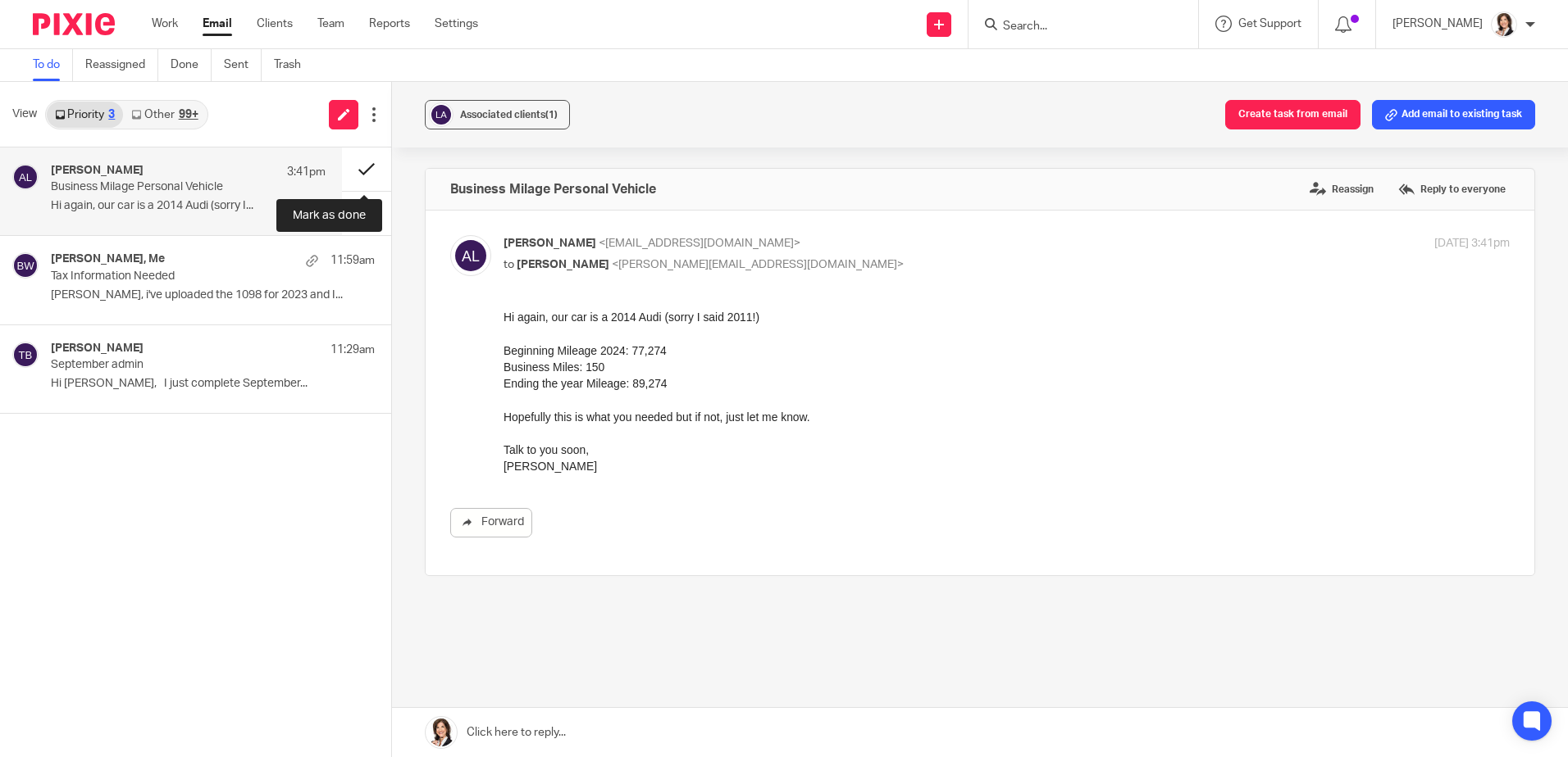
click at [365, 166] on button at bounding box center [366, 169] width 49 height 43
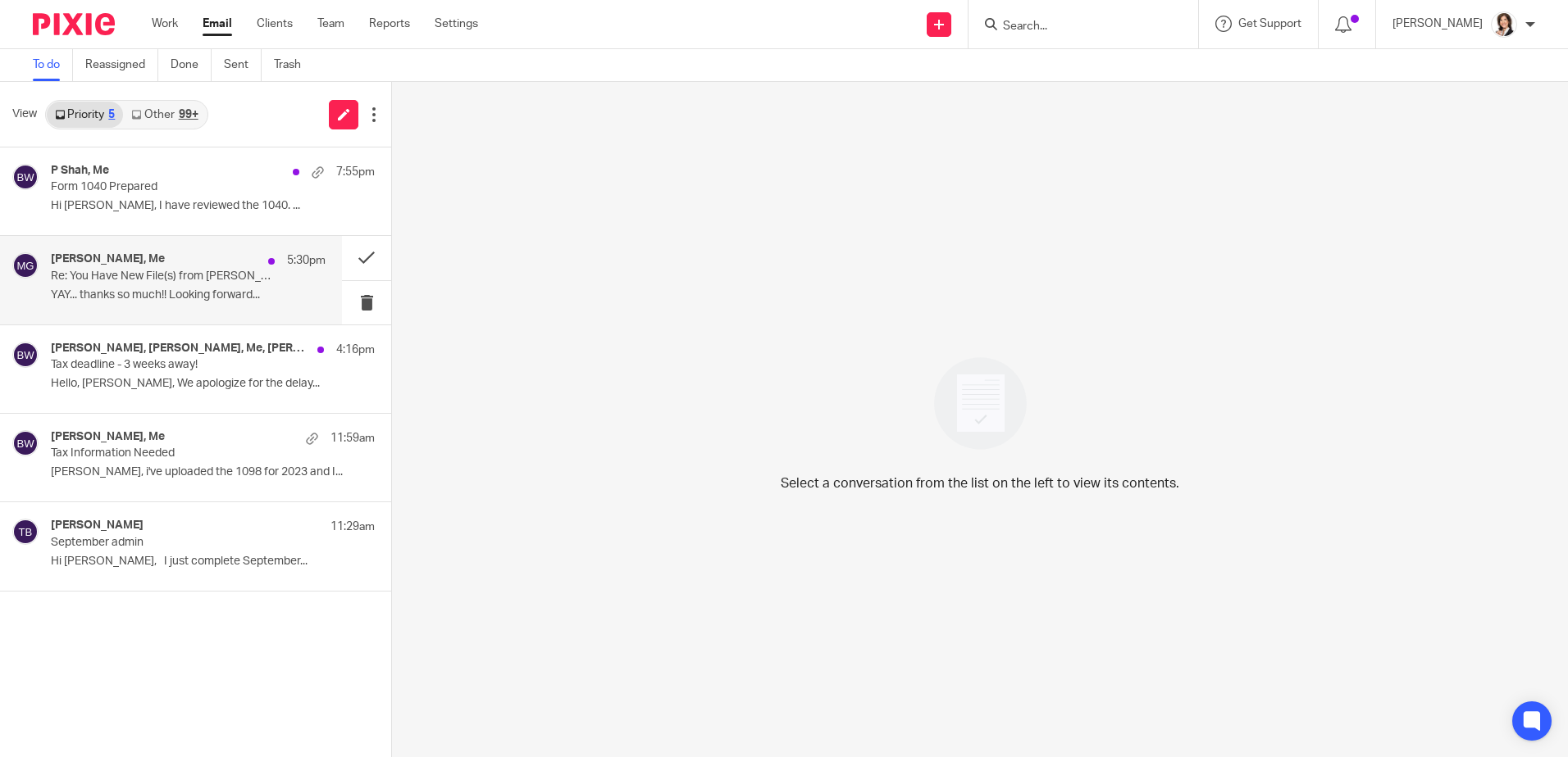
click at [99, 241] on div "[PERSON_NAME], Me 5:30pm Re: You Have New File(s) from [PERSON_NAME] CPA Group,…" at bounding box center [171, 280] width 342 height 88
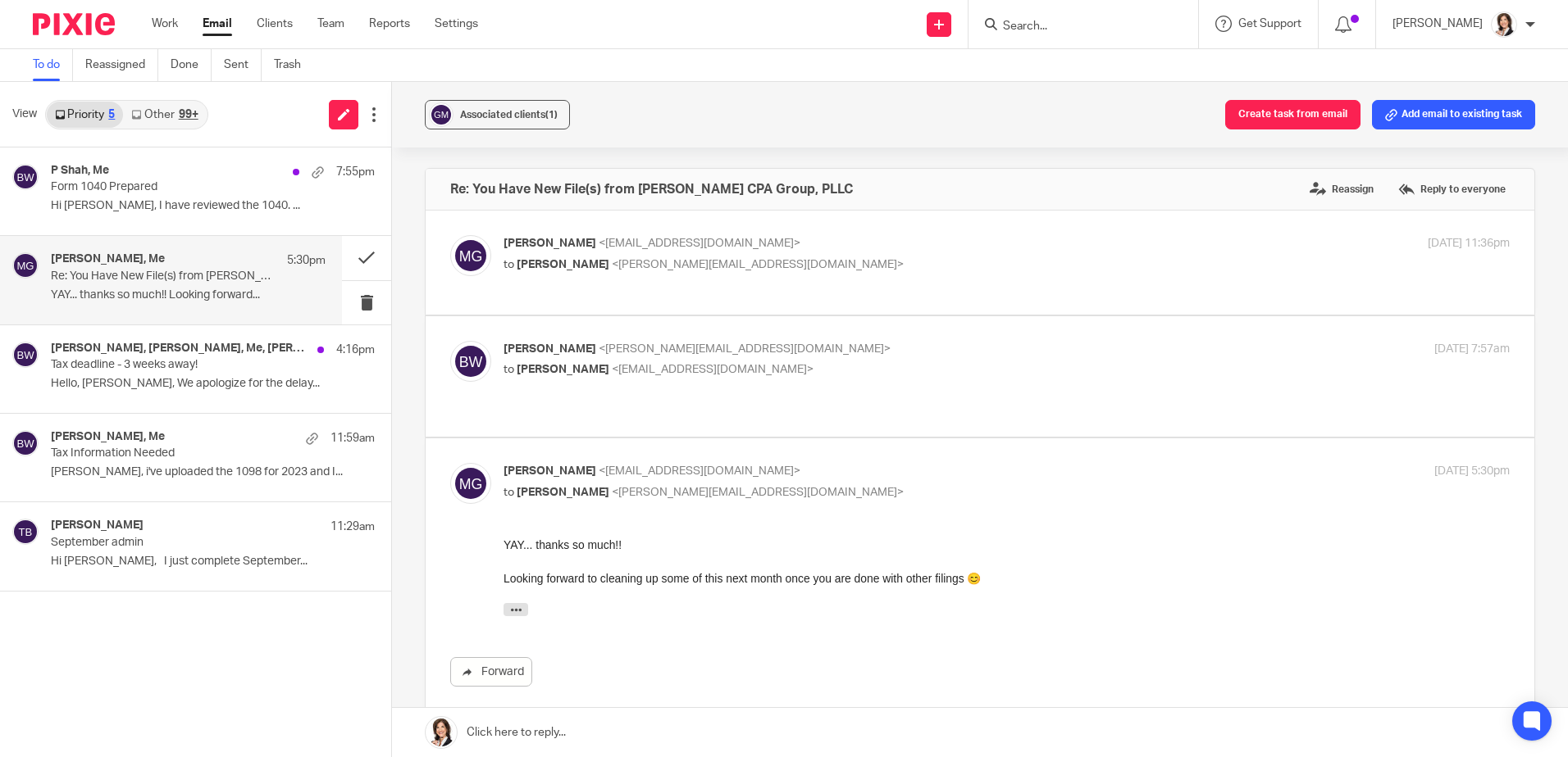
click at [515, 731] on link at bounding box center [979, 732] width 1176 height 49
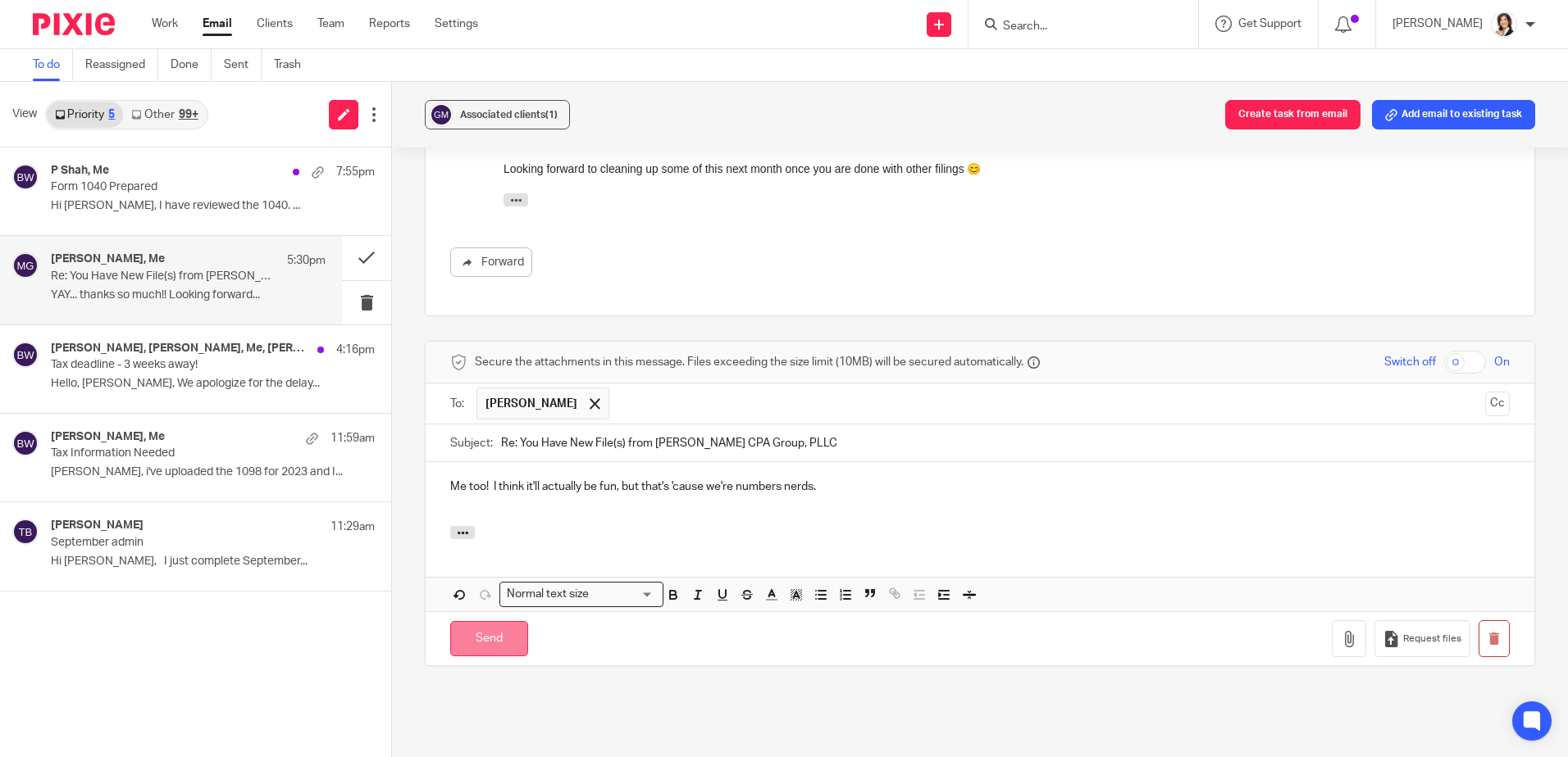
click at [495, 621] on input "Send" at bounding box center [489, 638] width 78 height 36
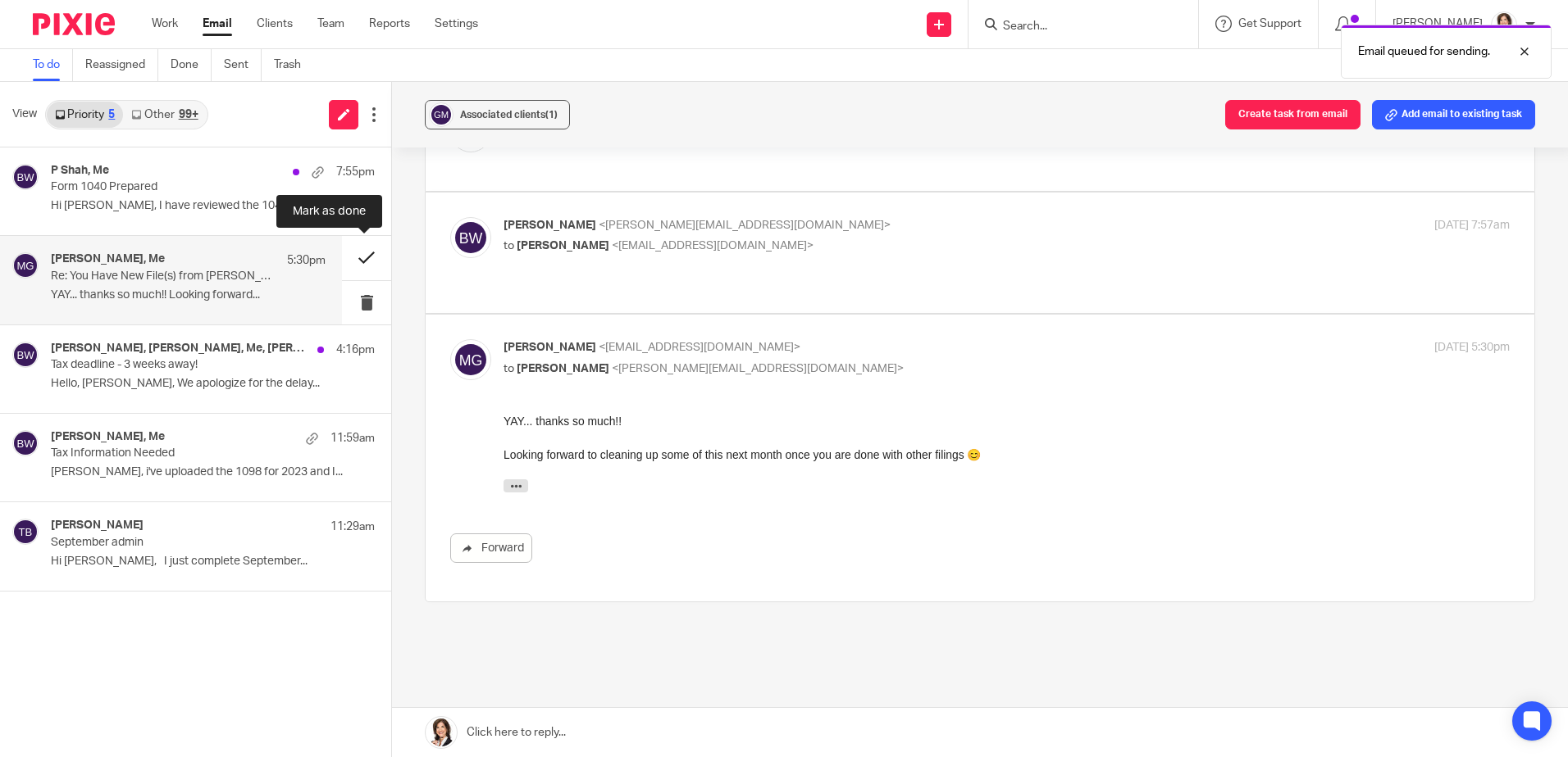
click at [361, 257] on button at bounding box center [366, 257] width 49 height 43
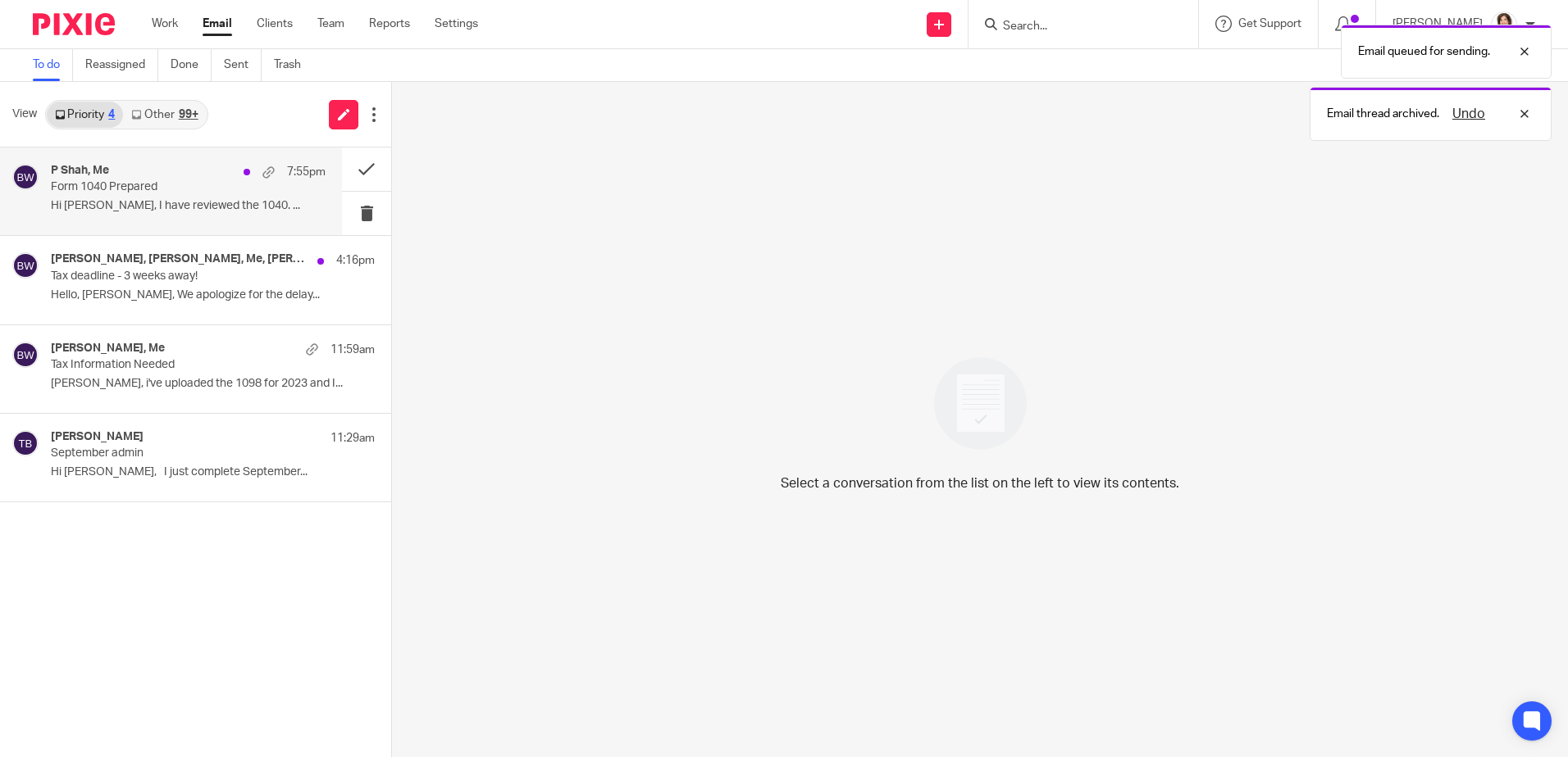
click at [156, 188] on p "Form 1040 Prepared" at bounding box center [161, 187] width 220 height 14
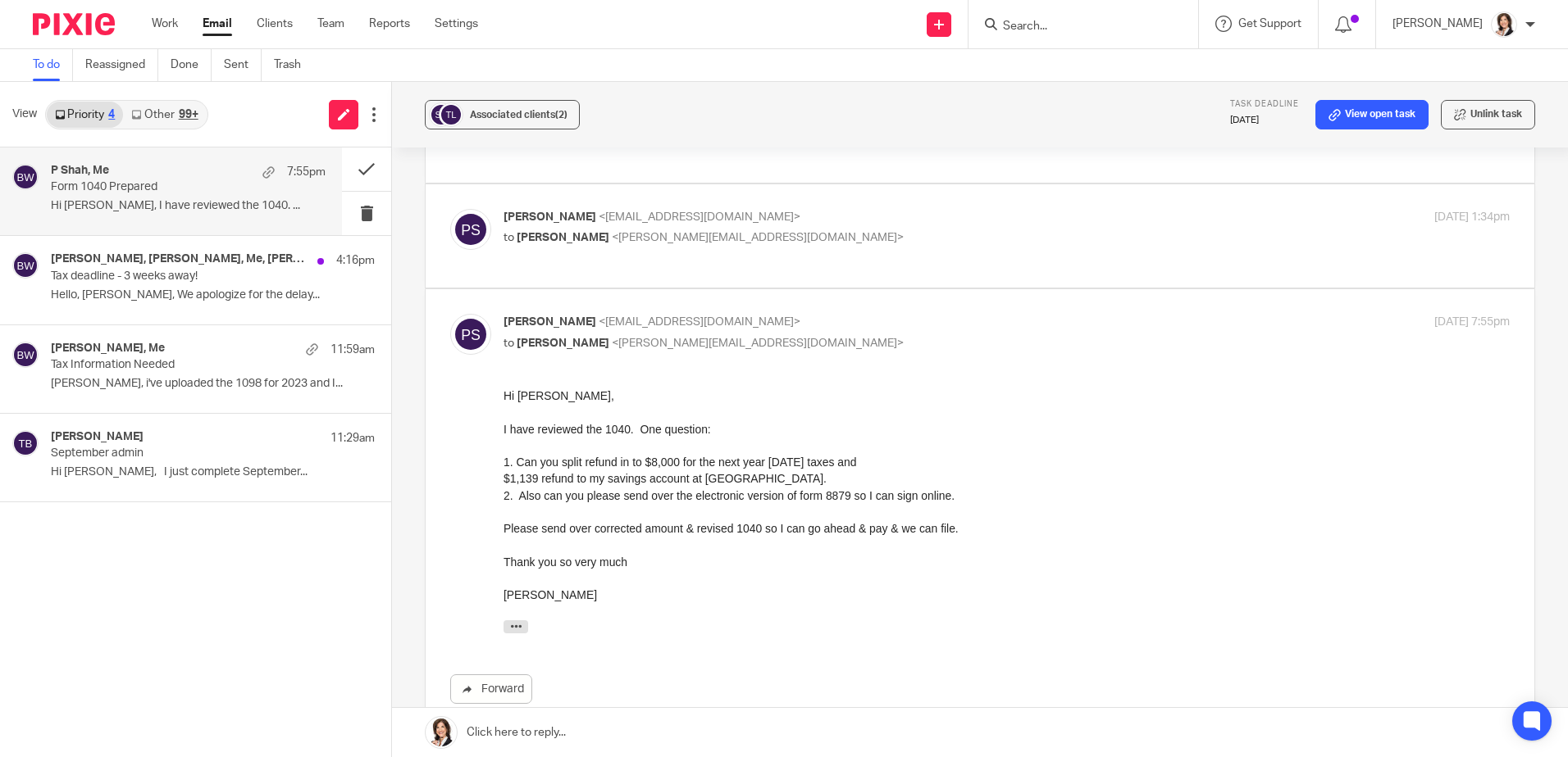
scroll to position [164, 0]
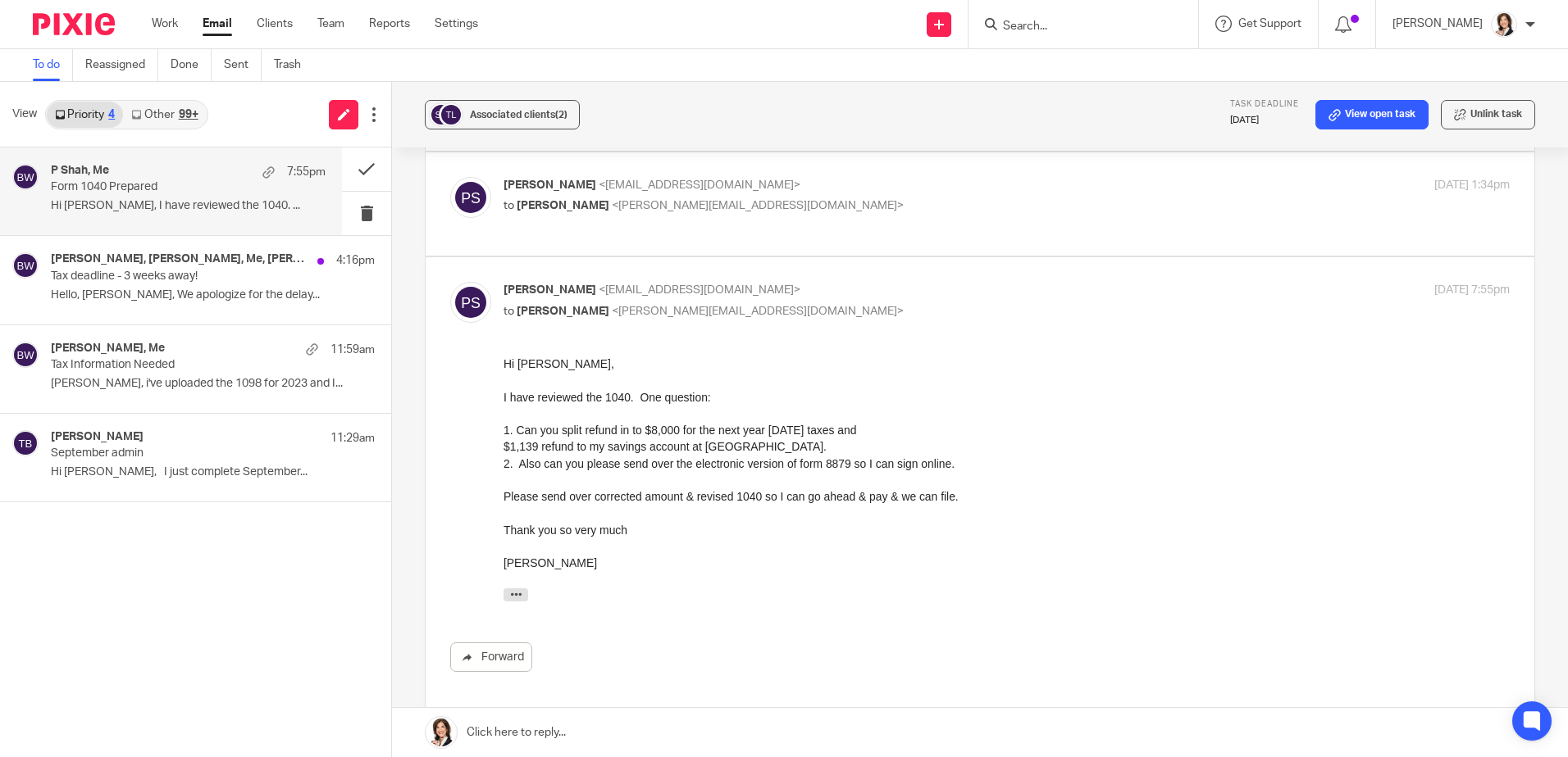
click at [764, 727] on link at bounding box center [979, 732] width 1176 height 49
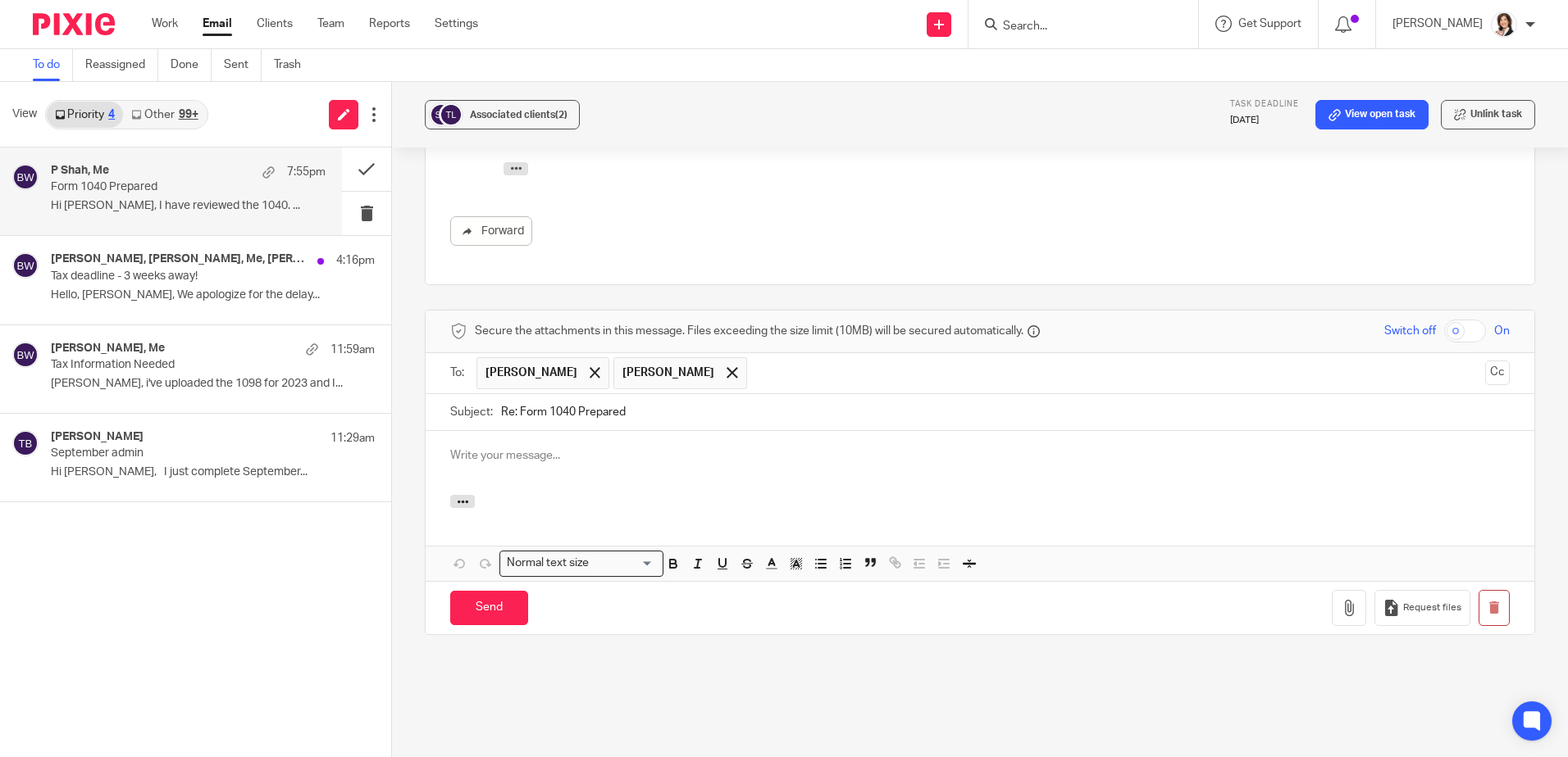
scroll to position [0, 0]
click at [727, 367] on span at bounding box center [731, 372] width 11 height 11
click at [544, 431] on div at bounding box center [979, 463] width 1109 height 64
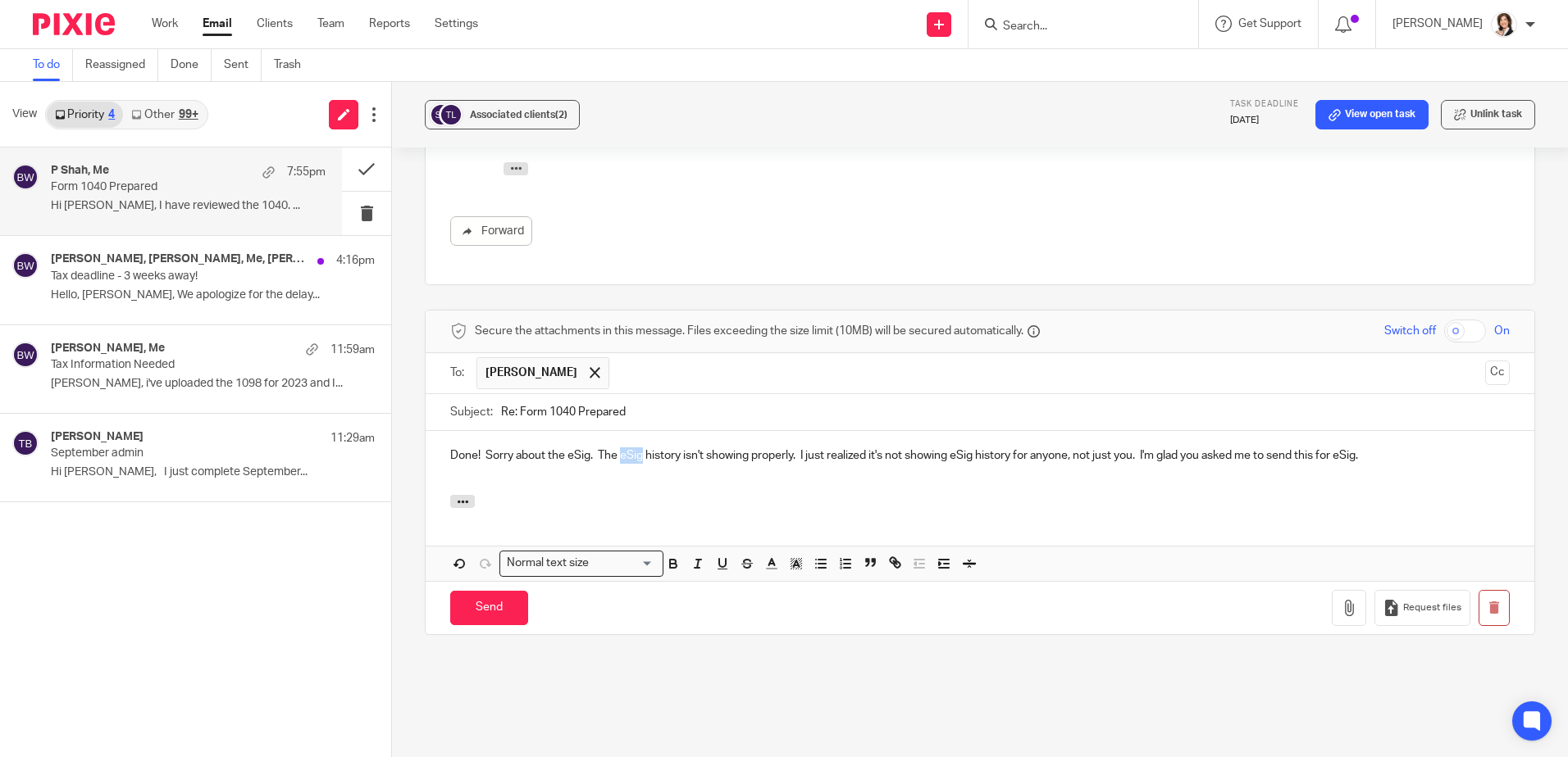
drag, startPoint x: 619, startPoint y: 431, endPoint x: 640, endPoint y: 428, distance: 21.2
click at [640, 447] on p "Done! Sorry about the eSig. The eSig history isn't showing properly. I just rea…" at bounding box center [980, 455] width 1059 height 16
drag, startPoint x: 764, startPoint y: 432, endPoint x: 810, endPoint y: 427, distance: 46.3
click at [810, 447] on p "Done! Sorry about the eSig. The signing history isn't showing properly. I just …" at bounding box center [980, 455] width 1059 height 16
drag, startPoint x: 1152, startPoint y: 428, endPoint x: 1189, endPoint y: 426, distance: 37.1
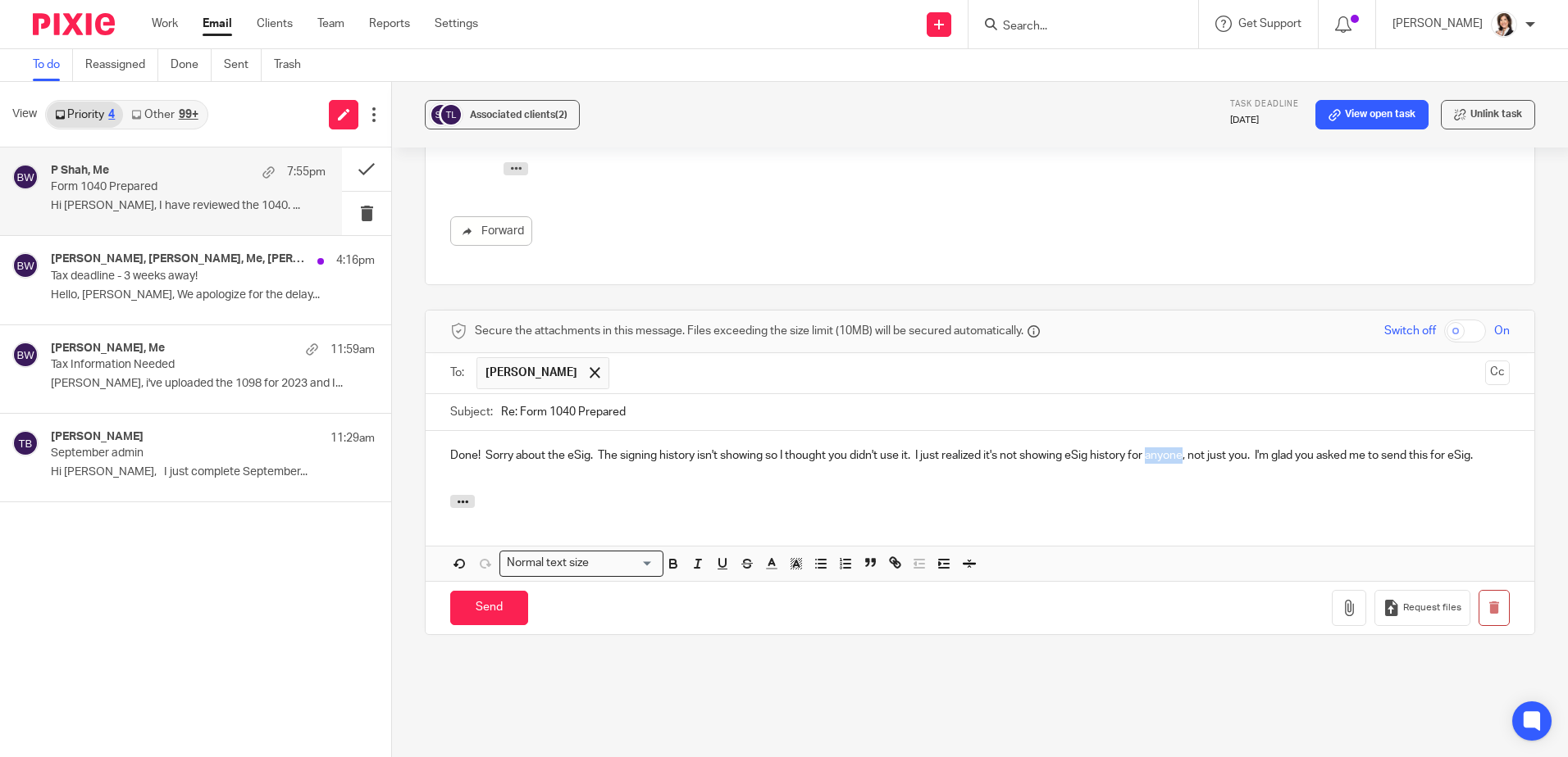
click at [1189, 447] on p "Done! Sorry about the eSig. The signing history isn't showing so I thought you …" at bounding box center [980, 455] width 1059 height 16
click at [697, 556] on icon "button" at bounding box center [698, 563] width 14 height 14
drag, startPoint x: 1439, startPoint y: 427, endPoint x: 1485, endPoint y: 427, distance: 46.0
click at [1485, 431] on div "Done! Sorry about the eSig. The signing history isn't showing so I thought you …" at bounding box center [979, 463] width 1109 height 64
click at [546, 447] on p "Done! Sorry about the eSig. The signing history isn't showing so I thought you …" at bounding box center [980, 464] width 1059 height 34
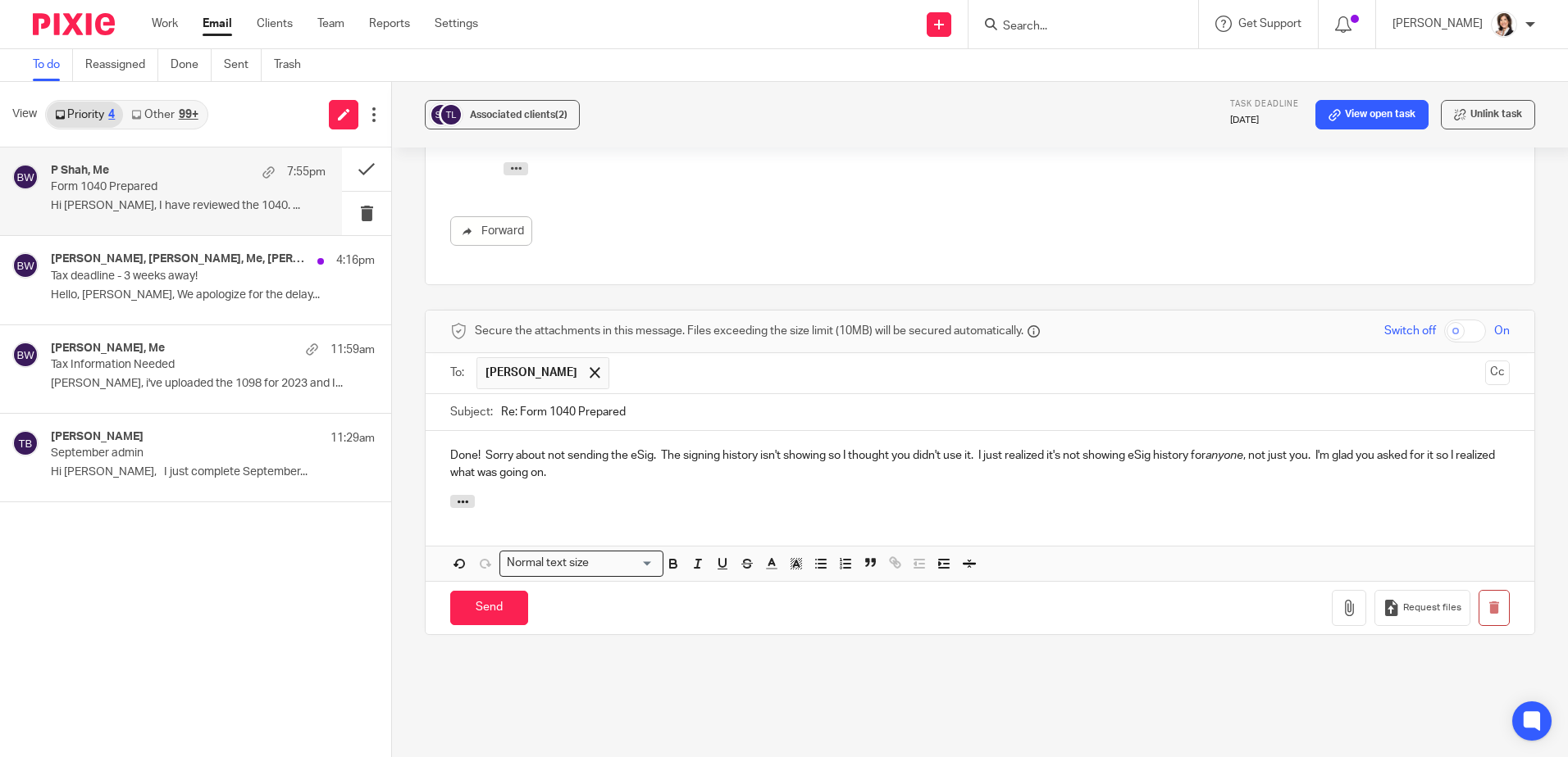
click at [649, 447] on p "Done! Sorry about not sending the eSig. The signing history isn't showing so I …" at bounding box center [980, 464] width 1059 height 34
click at [1396, 431] on div "Done! Sorry about not sending the eSig link. The signing history isn't showing …" at bounding box center [979, 463] width 1109 height 64
click at [617, 447] on p "Done! Sorry about not sending the eSig link. The signing history isn't showing …" at bounding box center [980, 464] width 1059 height 34
drag, startPoint x: 495, startPoint y: 445, endPoint x: 594, endPoint y: 446, distance: 99.0
click at [594, 447] on p "Done! Sorry about not sending the eSig link. The signing history isn't showing …" at bounding box center [980, 464] width 1059 height 34
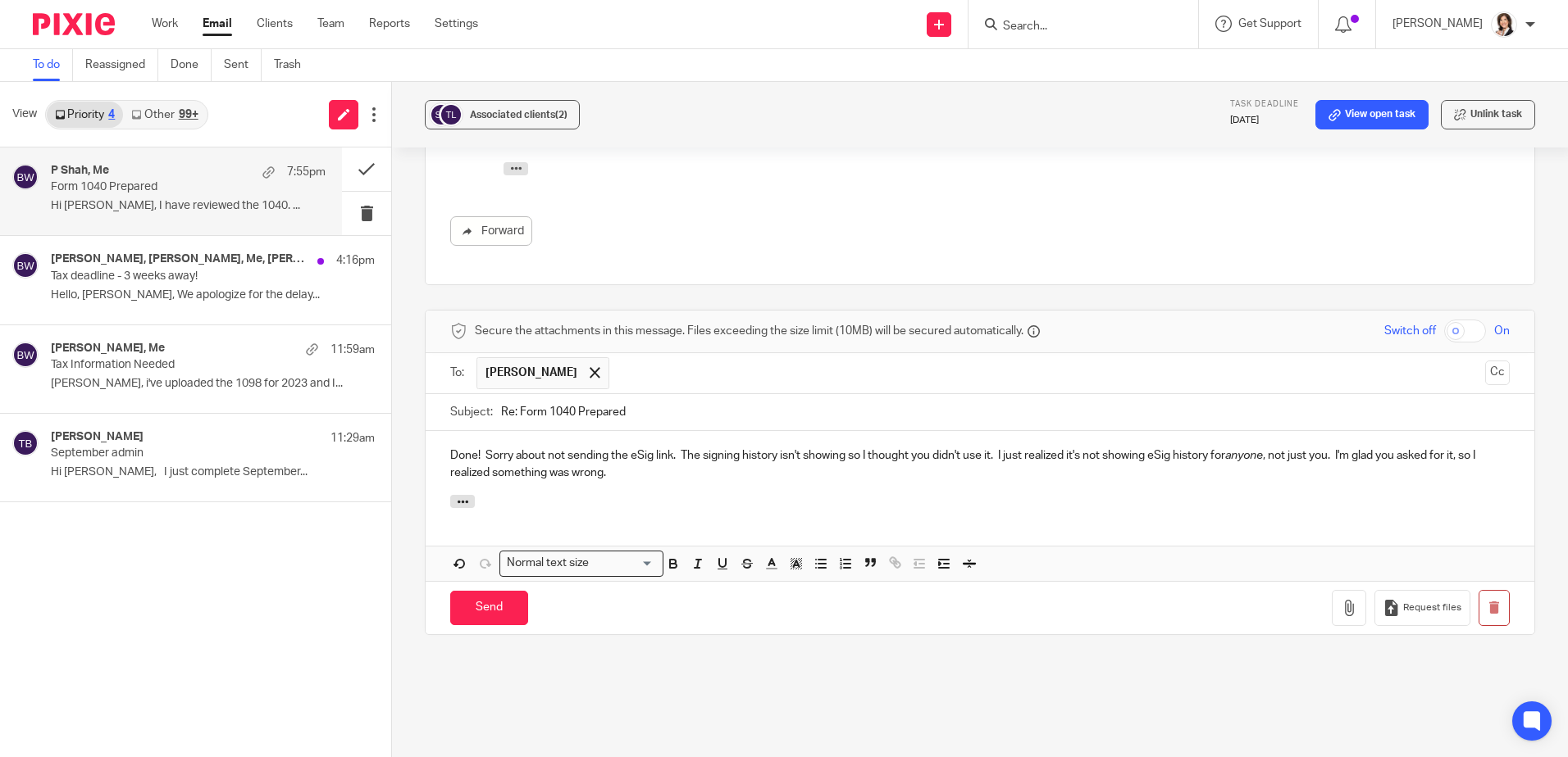
click at [674, 447] on p "Done! Sorry about not sending the eSig link. The signing history isn't showing …" at bounding box center [980, 464] width 1059 height 34
click at [899, 447] on p "Done! Sorry about not sending the eSig link originally. The signing history isn…" at bounding box center [980, 464] width 1059 height 34
click at [1096, 449] on p "Done! Sorry about not sending the eSig link originally. The signing history isn…" at bounding box center [980, 464] width 1059 height 34
click at [1122, 447] on p "Done! Sorry about not sending the eSig link originally. The signing history isn…" at bounding box center [980, 464] width 1059 height 34
click at [1089, 447] on p "Done! Sorry about not sending the eSig link originally. The signing history isn…" at bounding box center [980, 464] width 1059 height 34
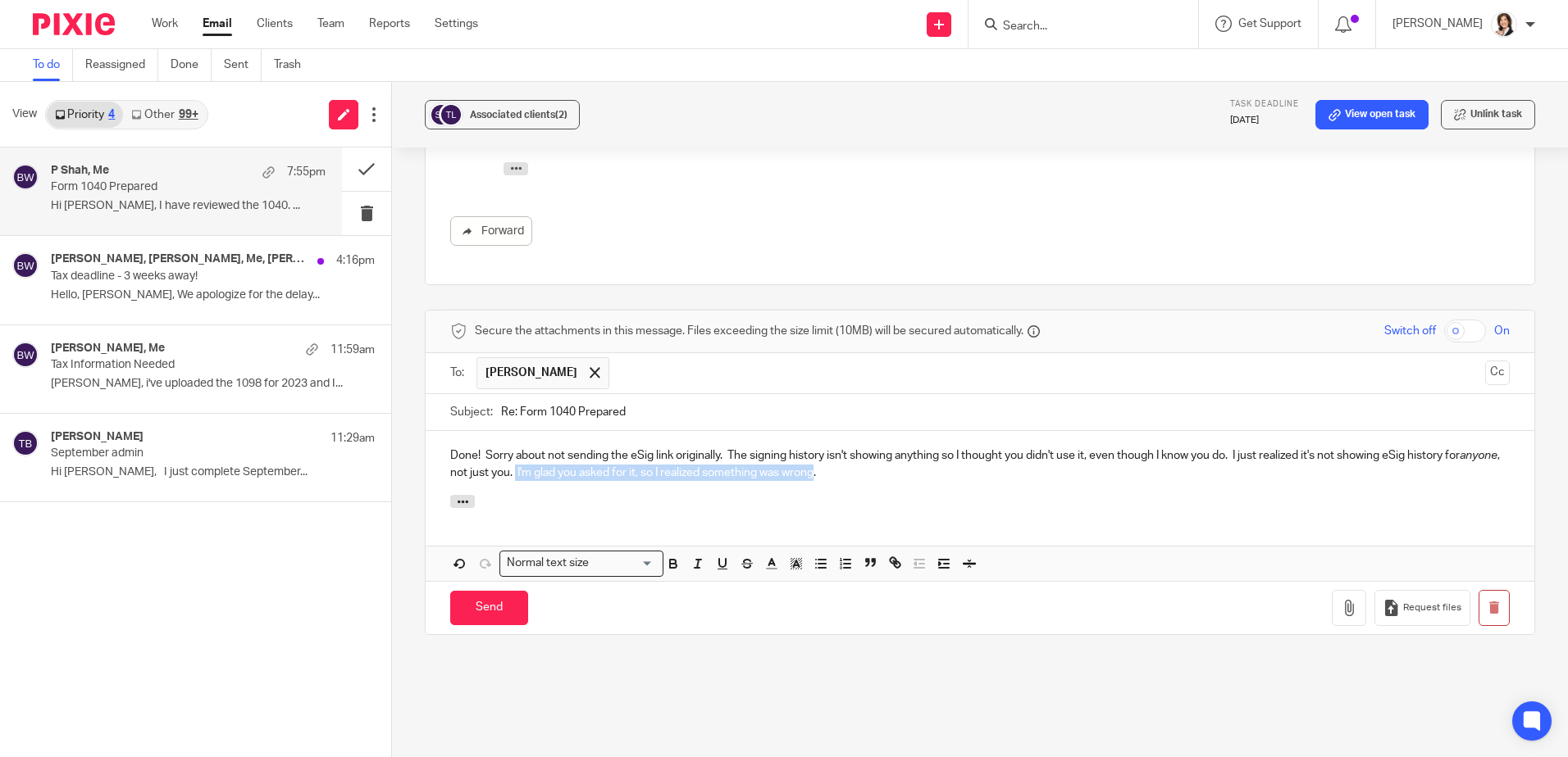
drag, startPoint x: 555, startPoint y: 446, endPoint x: 856, endPoint y: 449, distance: 301.0
click at [856, 449] on p "Done! Sorry about not sending the eSig link originally. The signing history isn…" at bounding box center [980, 464] width 1059 height 34
click at [489, 591] on input "Send" at bounding box center [489, 608] width 78 height 36
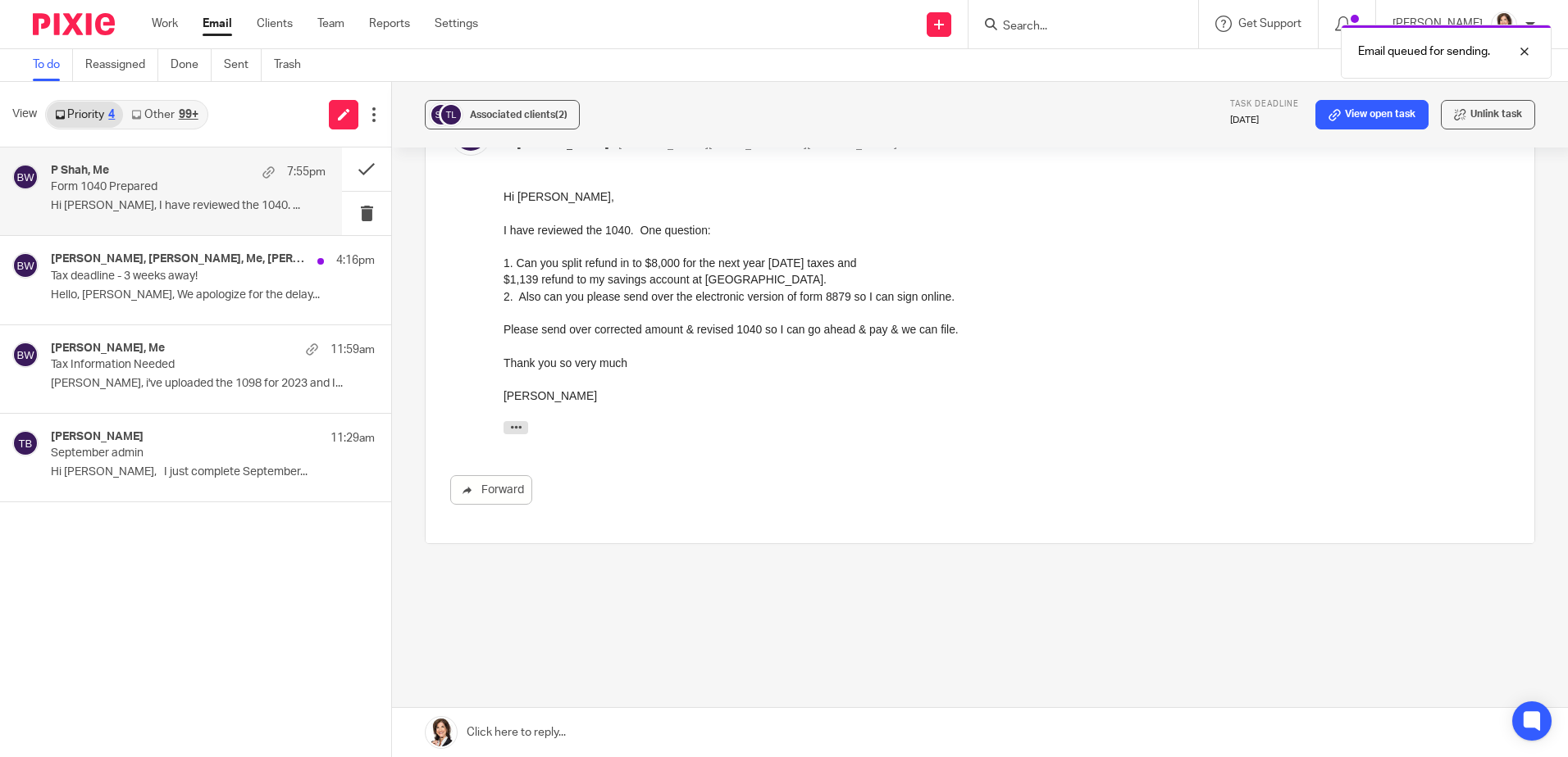
scroll to position [303, 0]
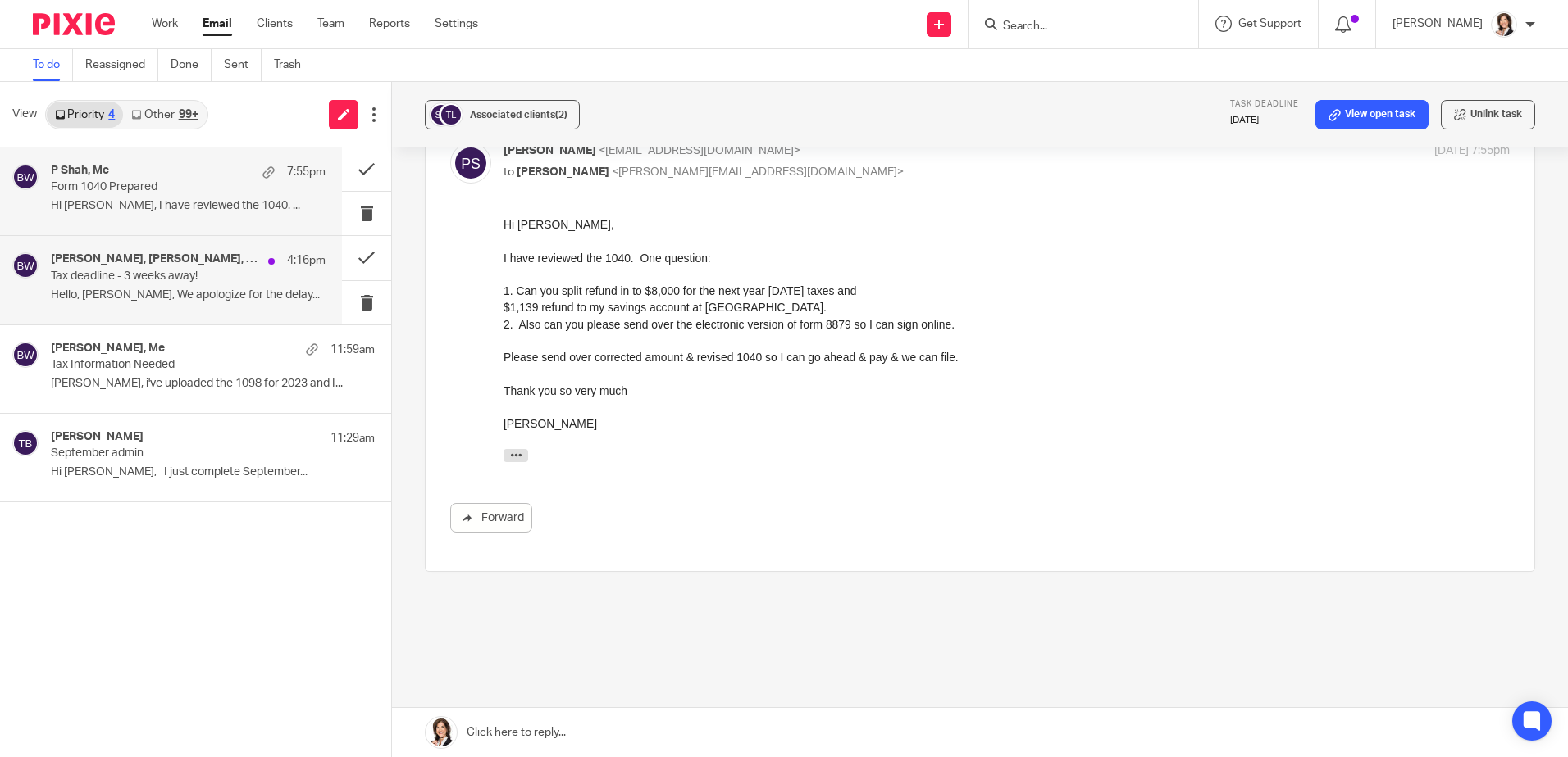
click at [143, 290] on p "Hello, [PERSON_NAME], We apologize for the delay..." at bounding box center [188, 295] width 275 height 14
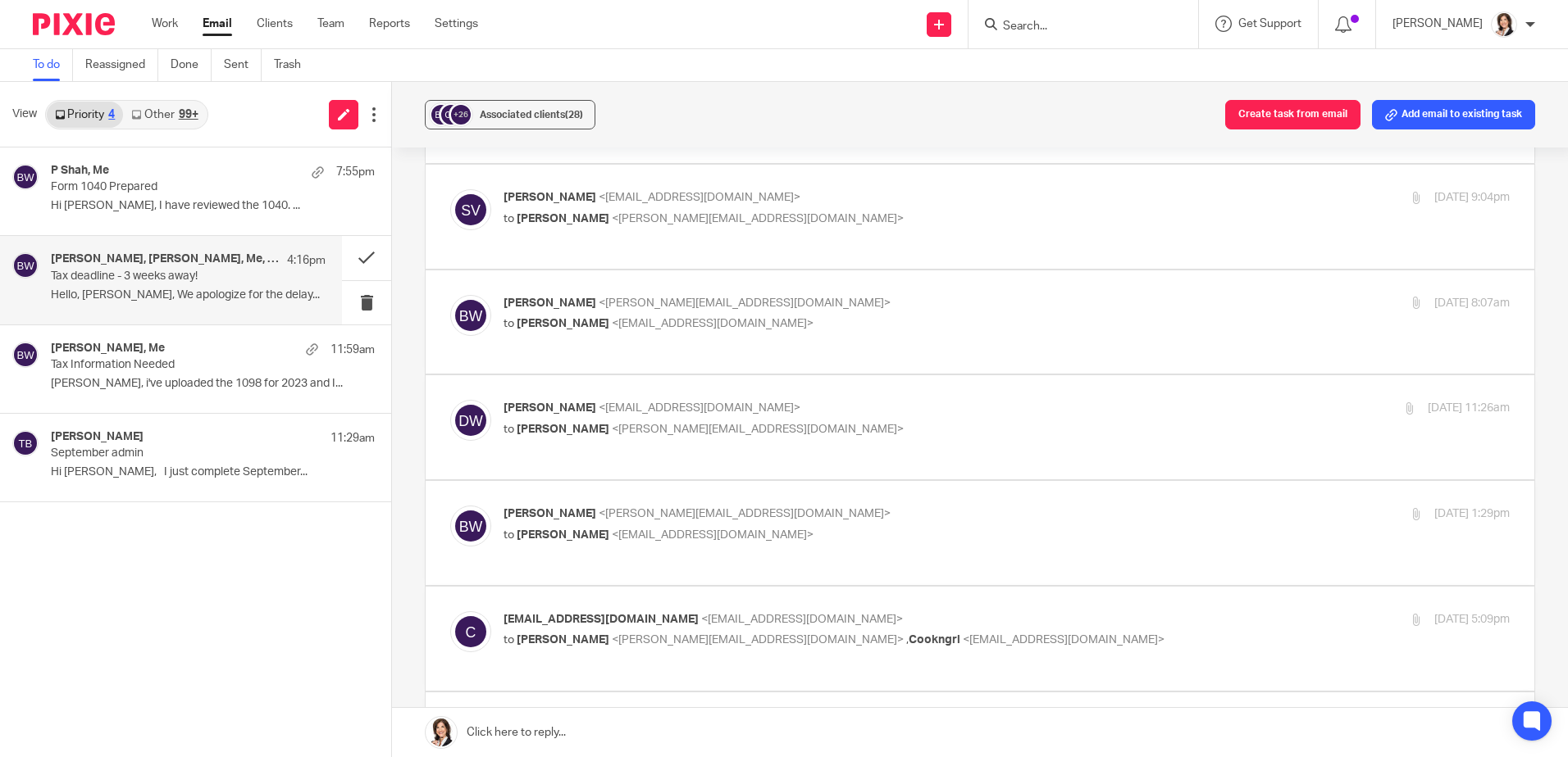
scroll to position [0, 0]
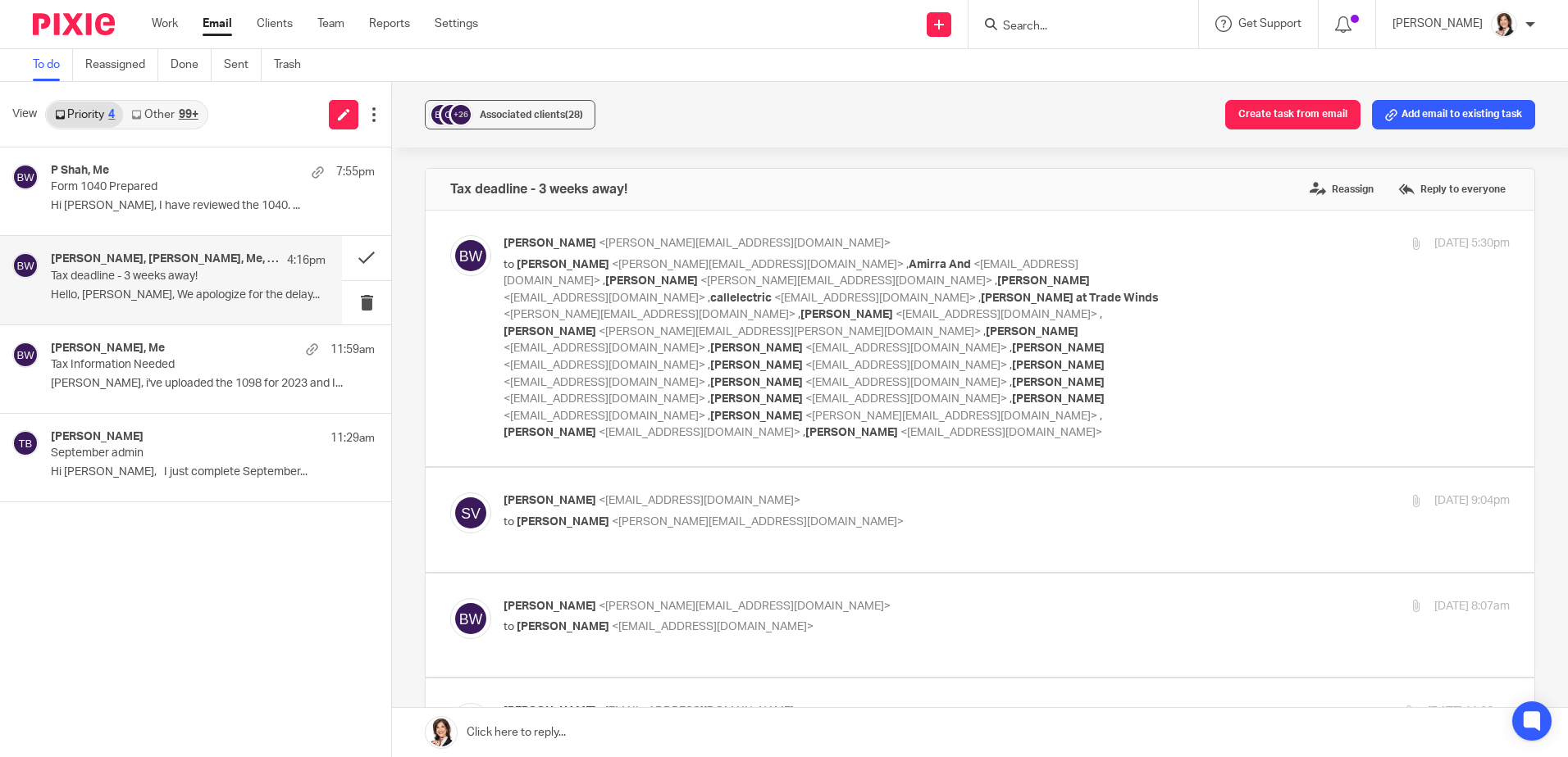
click at [608, 720] on link at bounding box center [979, 732] width 1176 height 49
